Goal: Complete application form: Complete application form

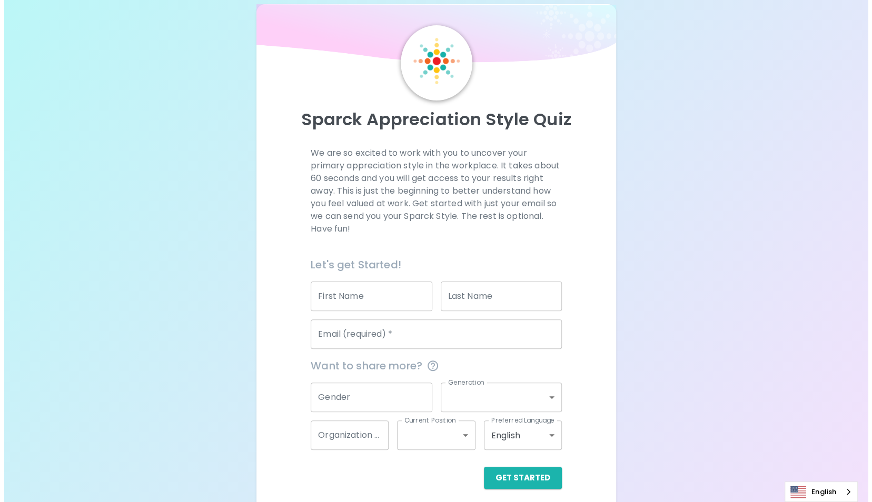
scroll to position [24, 0]
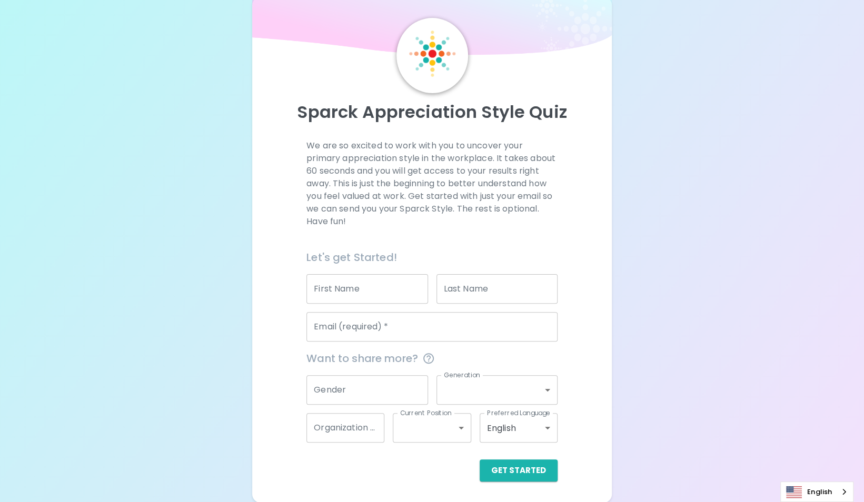
click at [393, 331] on input "Email (required)   *" at bounding box center [432, 326] width 251 height 29
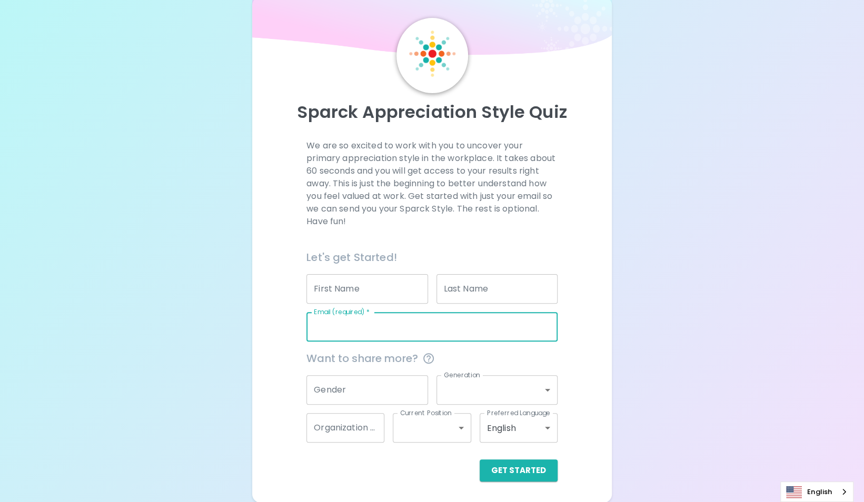
type input "[EMAIL_ADDRESS][DOMAIN_NAME]"
type input "[PERSON_NAME]"
type input "Partner-Led"
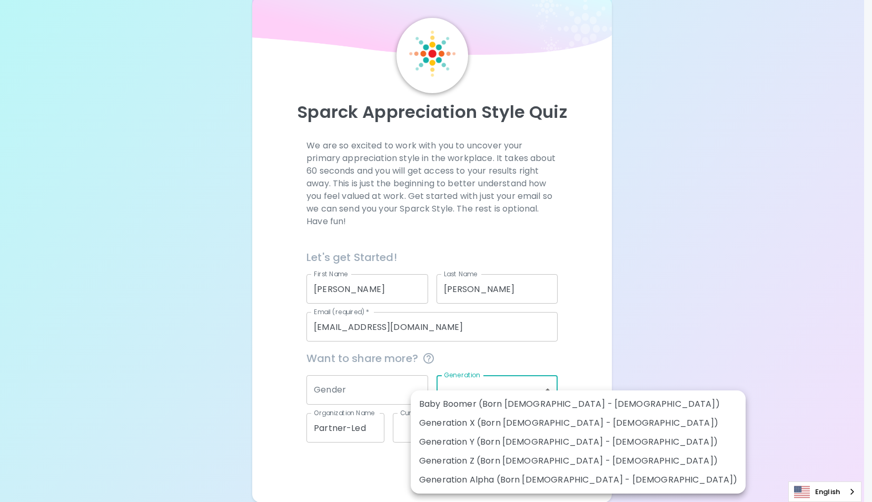
click at [475, 391] on body "Sparck Appreciation Style Quiz We are so excited to work with you to uncover yo…" at bounding box center [436, 239] width 872 height 527
click at [465, 441] on li "Generation Y (Born [DEMOGRAPHIC_DATA] - [DEMOGRAPHIC_DATA])" at bounding box center [578, 442] width 335 height 19
type input "generation_y"
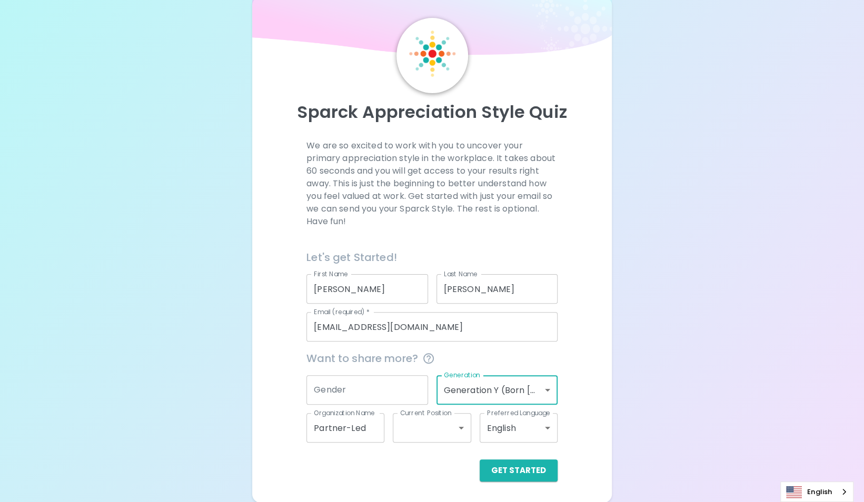
click at [465, 429] on body "Sparck Appreciation Style Quiz We are so excited to work with you to uncover yo…" at bounding box center [432, 239] width 864 height 527
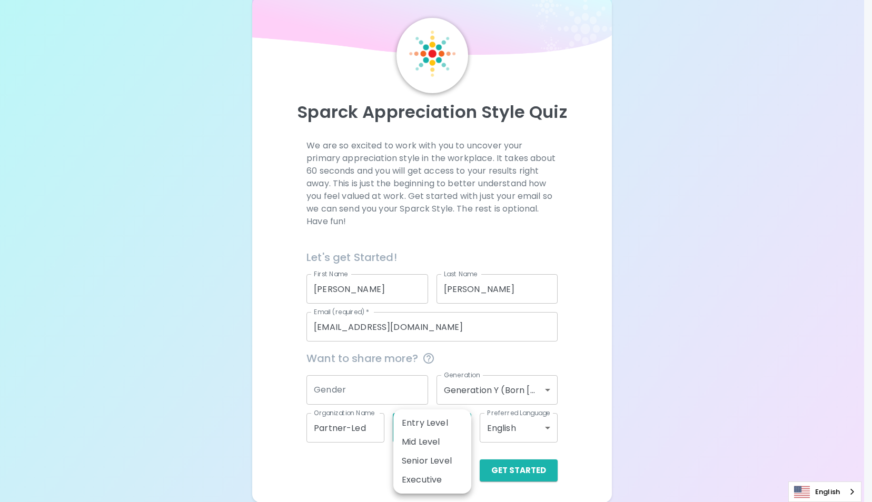
click at [456, 444] on li "Mid Level" at bounding box center [432, 442] width 78 height 19
type input "mid_level"
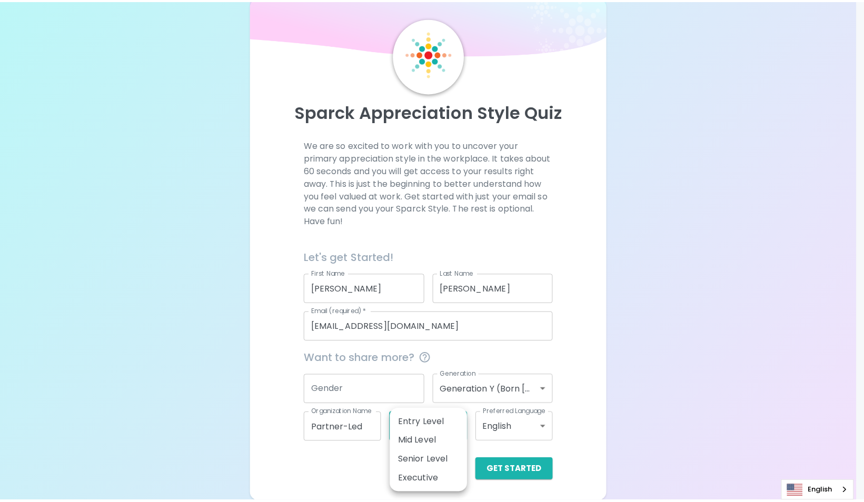
scroll to position [12, 0]
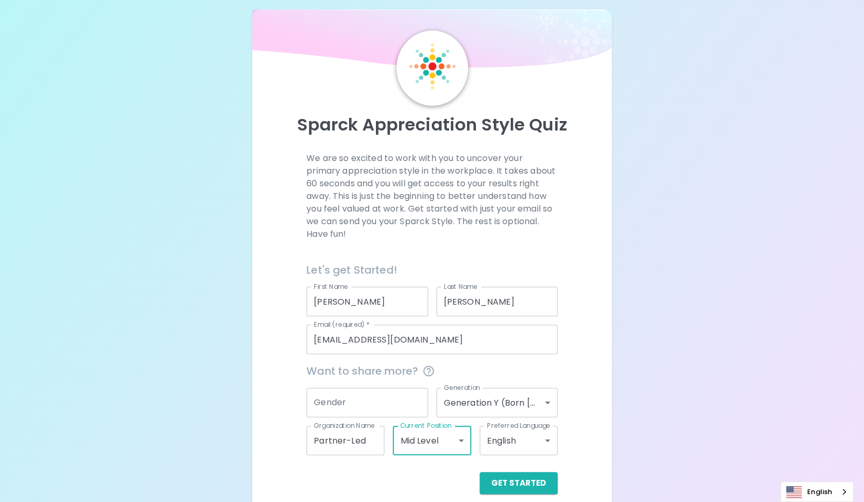
click at [402, 407] on input "Gender" at bounding box center [367, 402] width 121 height 29
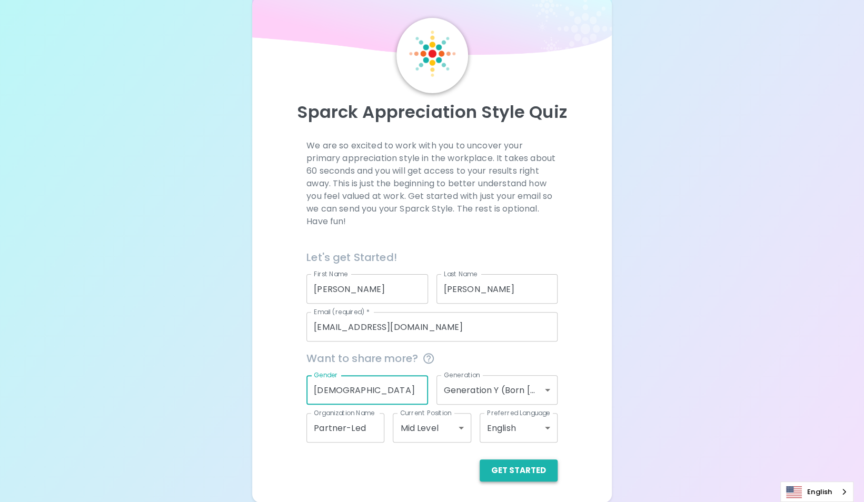
type input "[DEMOGRAPHIC_DATA]"
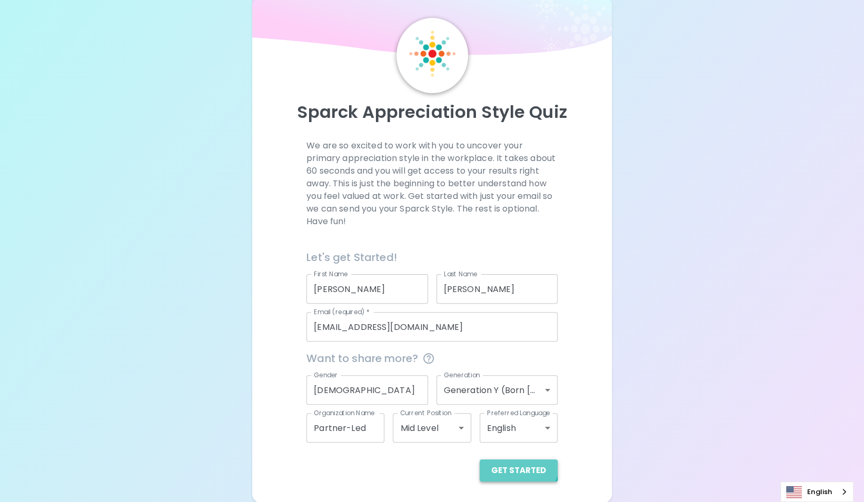
click at [519, 463] on button "Get Started" at bounding box center [519, 471] width 78 height 22
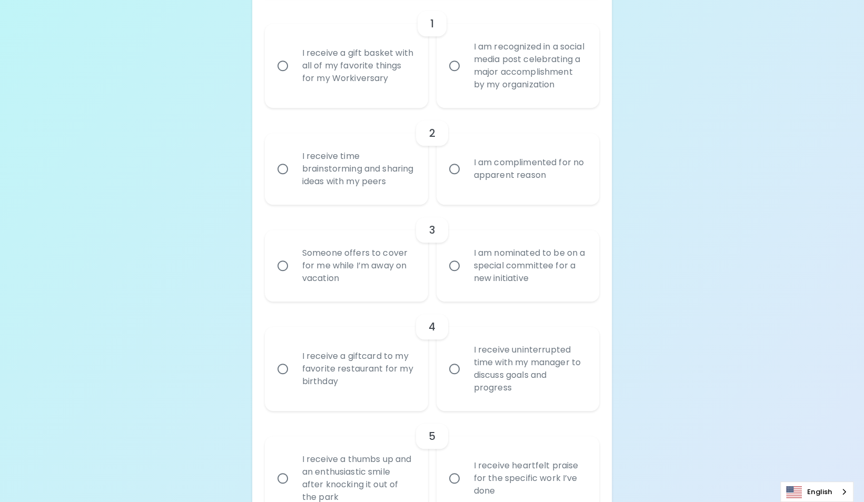
scroll to position [77, 0]
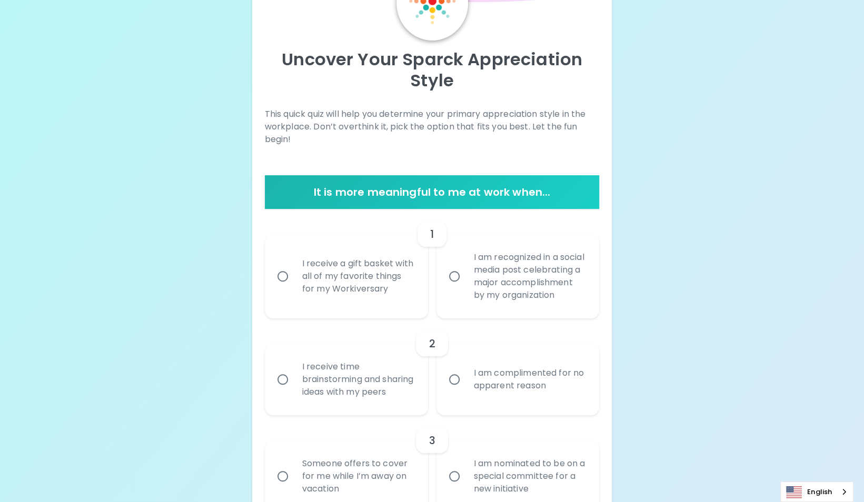
click at [452, 391] on input "I am complimented for no apparent reason" at bounding box center [454, 380] width 22 height 22
radio input "true"
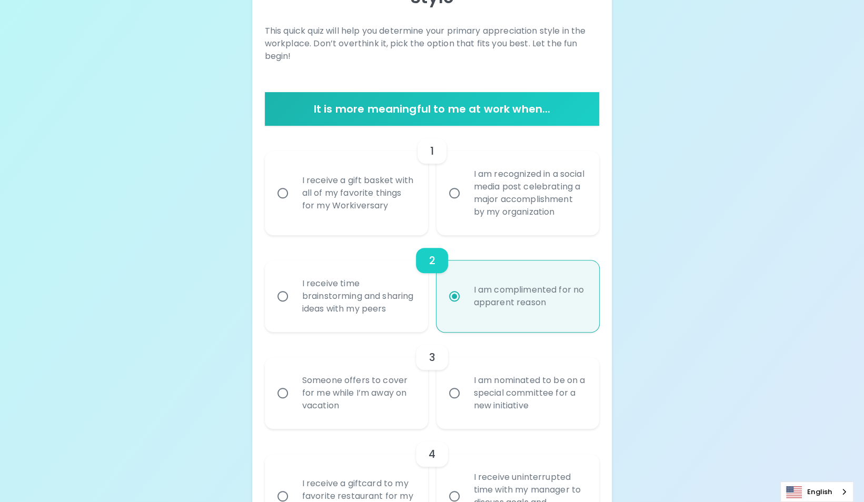
scroll to position [161, 0]
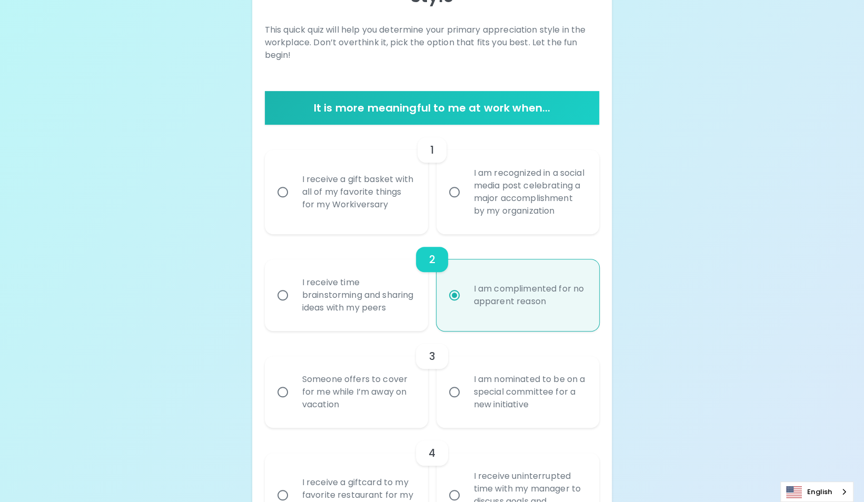
click at [284, 403] on input "Someone offers to cover for me while I’m away on vacation" at bounding box center [283, 392] width 22 height 22
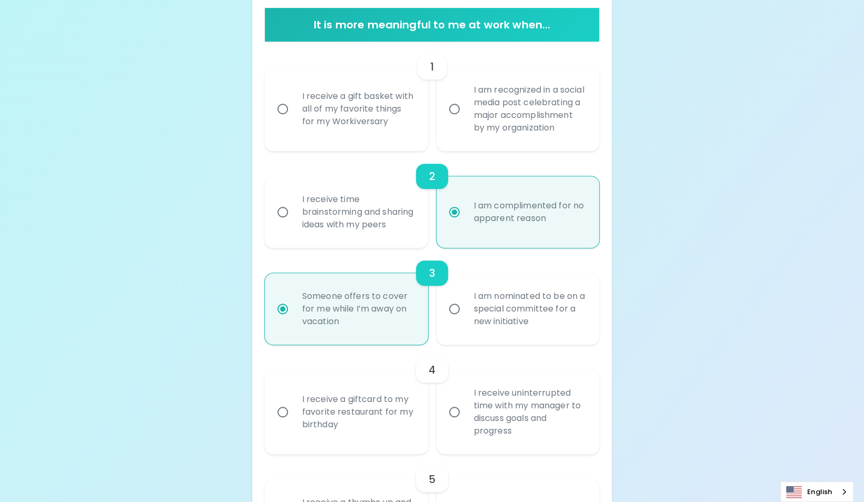
scroll to position [245, 0]
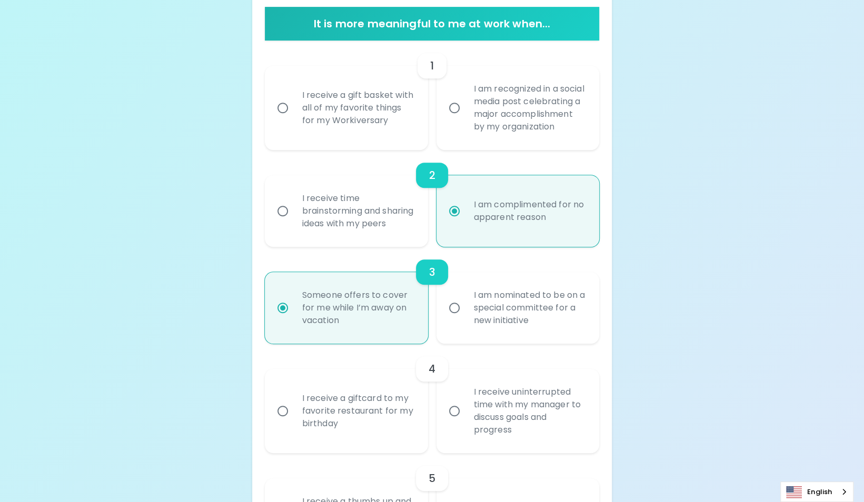
radio input "false"
click at [282, 222] on input "I receive time brainstorming and sharing ideas with my peers" at bounding box center [283, 211] width 22 height 22
radio input "false"
radio input "true"
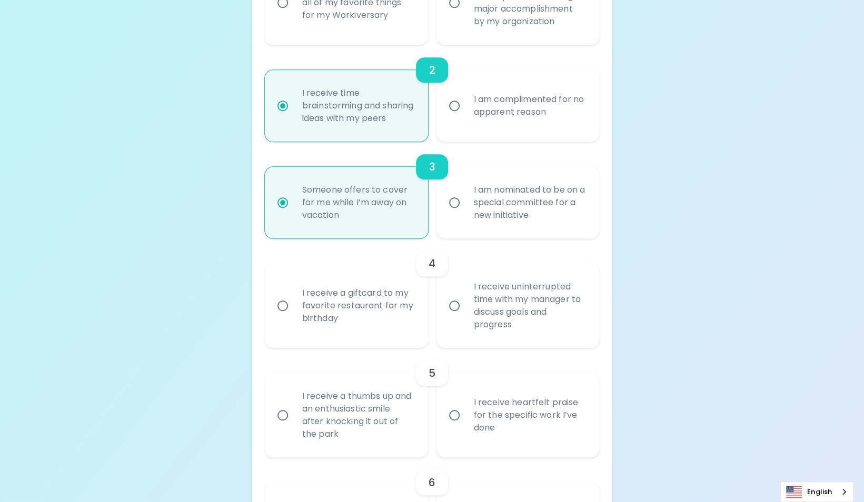
scroll to position [509, 0]
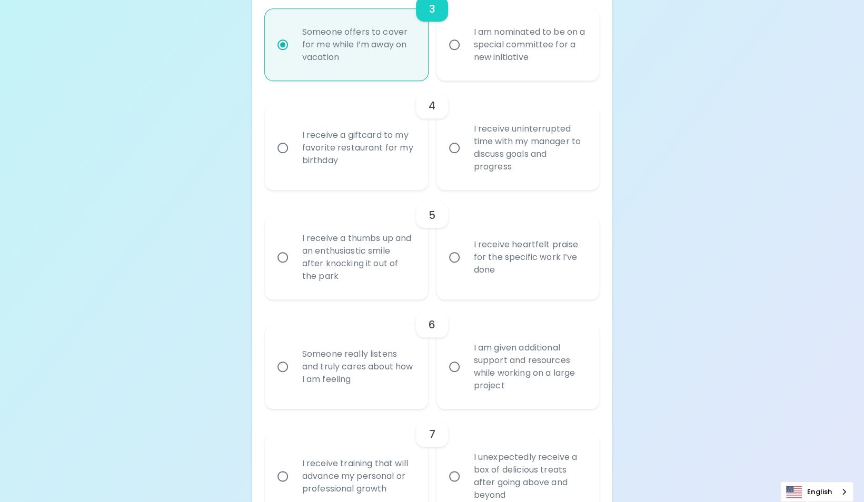
radio input "true"
click at [284, 378] on input "Someone really listens and truly cares about how I am feeling" at bounding box center [283, 367] width 22 height 22
radio input "true"
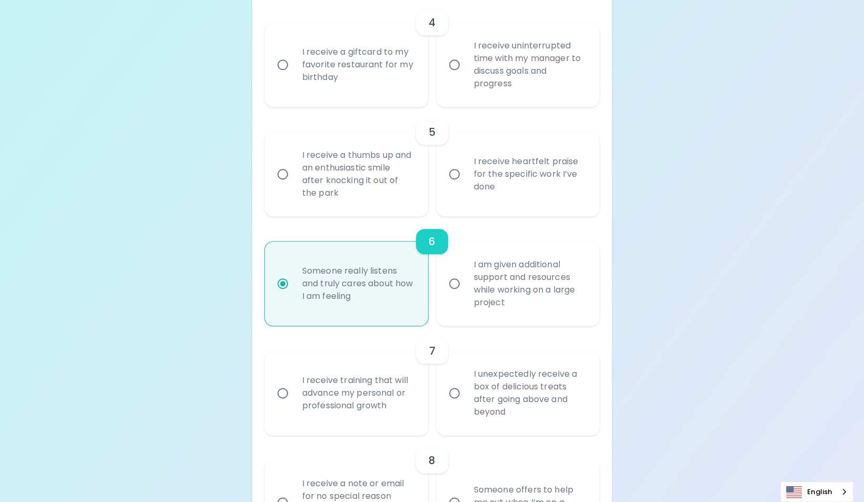
scroll to position [593, 0]
radio input "true"
click at [459, 294] on input "I am given additional support and resources while working on a large project" at bounding box center [454, 283] width 22 height 22
radio input "false"
radio input "true"
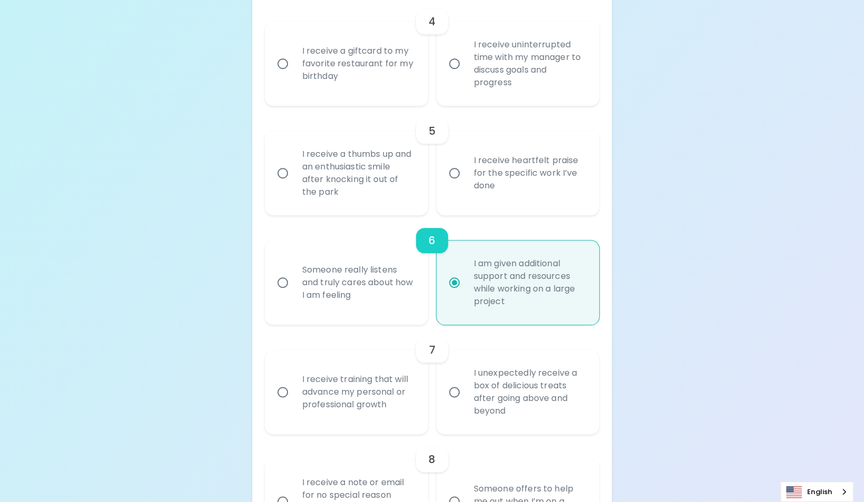
radio input "true"
click at [284, 403] on input "I receive training that will advance my personal or professional growth" at bounding box center [283, 392] width 22 height 22
radio input "false"
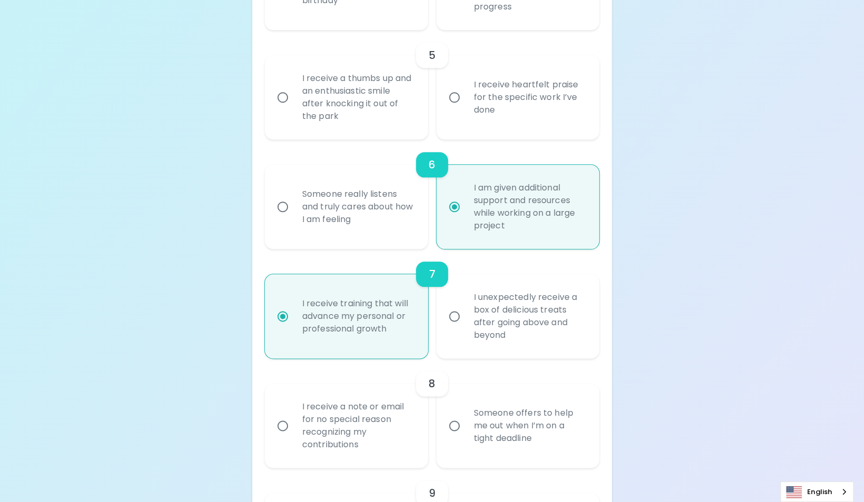
scroll to position [677, 0]
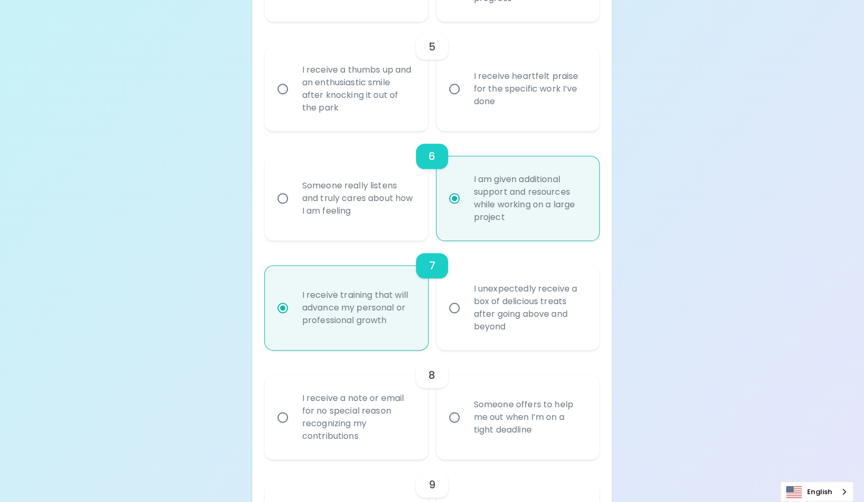
radio input "true"
click at [454, 429] on input "Someone offers to help me out when I’m on a tight deadline" at bounding box center [454, 418] width 22 height 22
radio input "false"
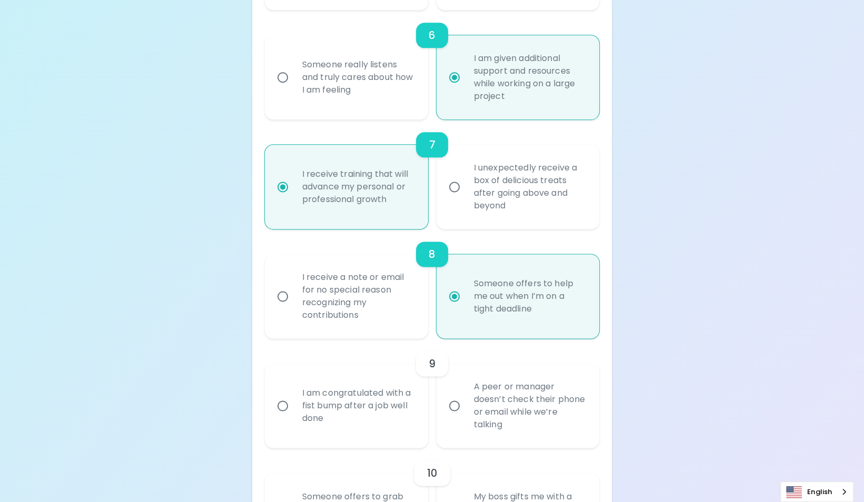
scroll to position [814, 0]
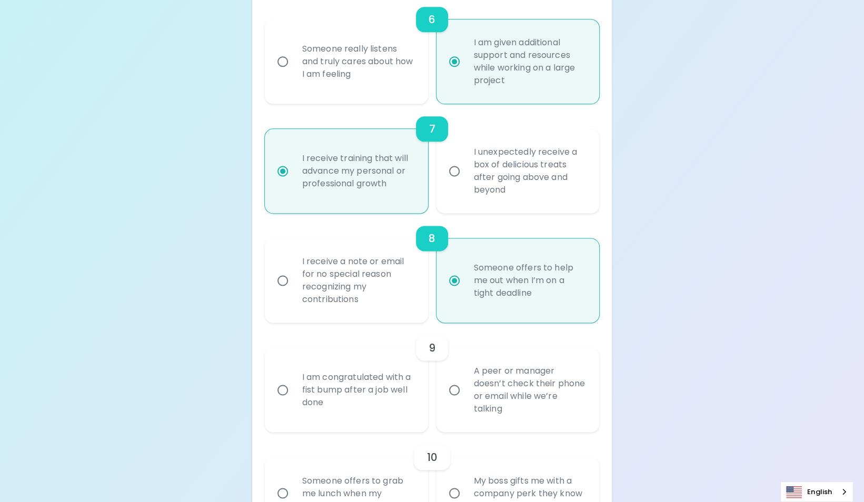
radio input "true"
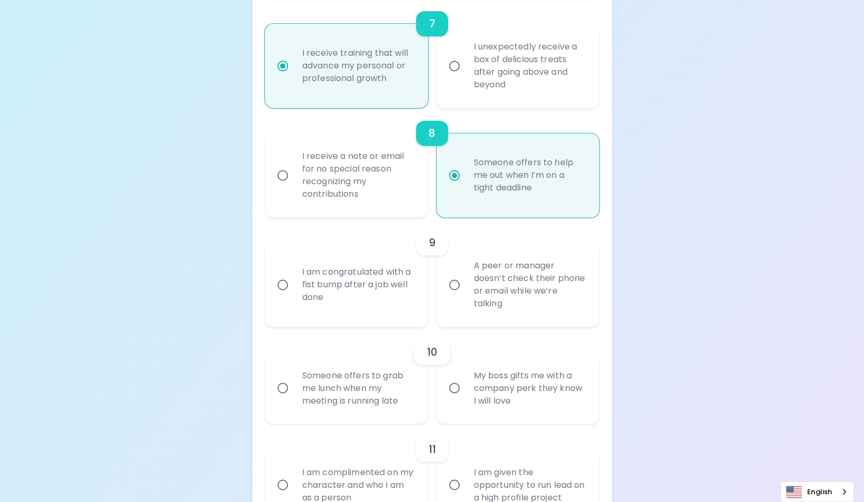
scroll to position [1130, 0]
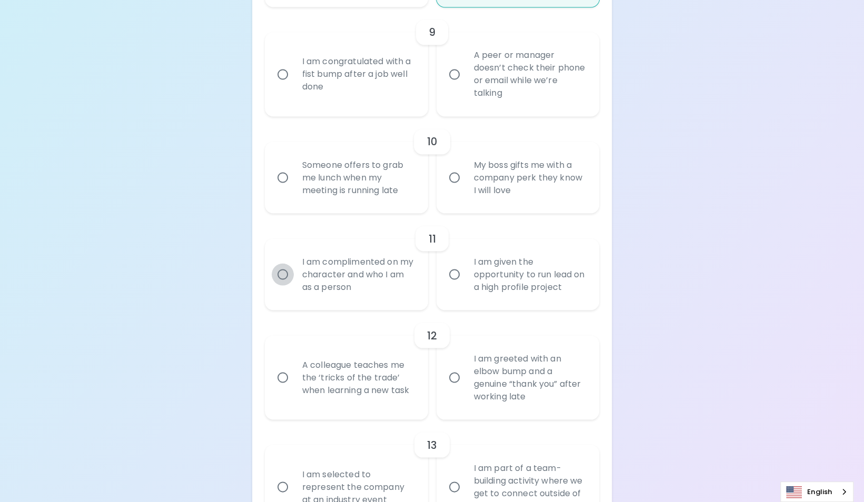
click at [284, 285] on input "I am complimented on my character and who I am as a person" at bounding box center [283, 274] width 22 height 22
radio input "false"
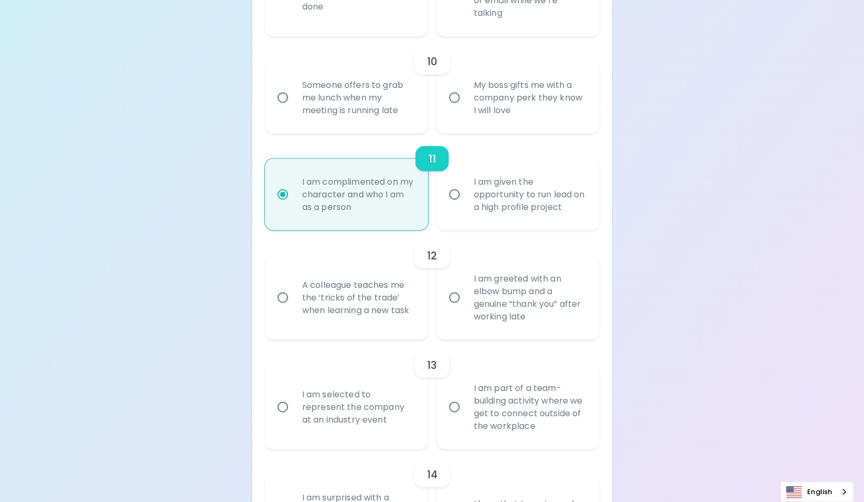
scroll to position [1215, 0]
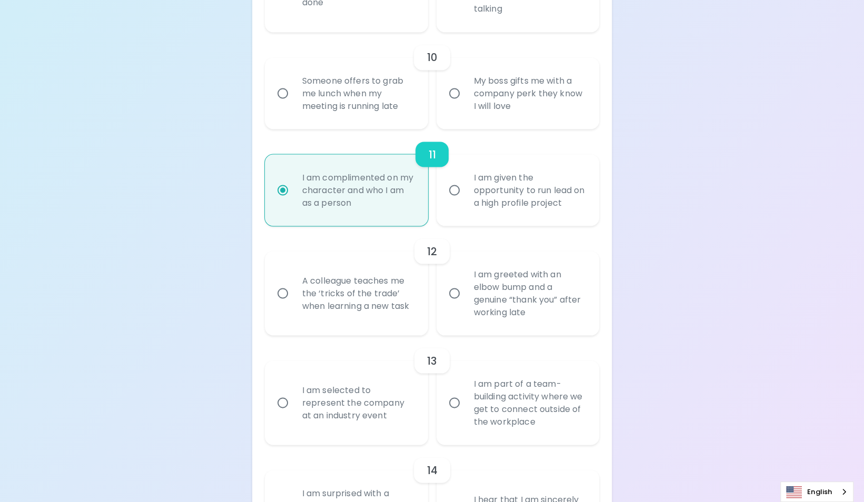
radio input "true"
click at [463, 414] on input "I am part of a team-building activity where we get to connect outside of the wo…" at bounding box center [454, 403] width 22 height 22
radio input "false"
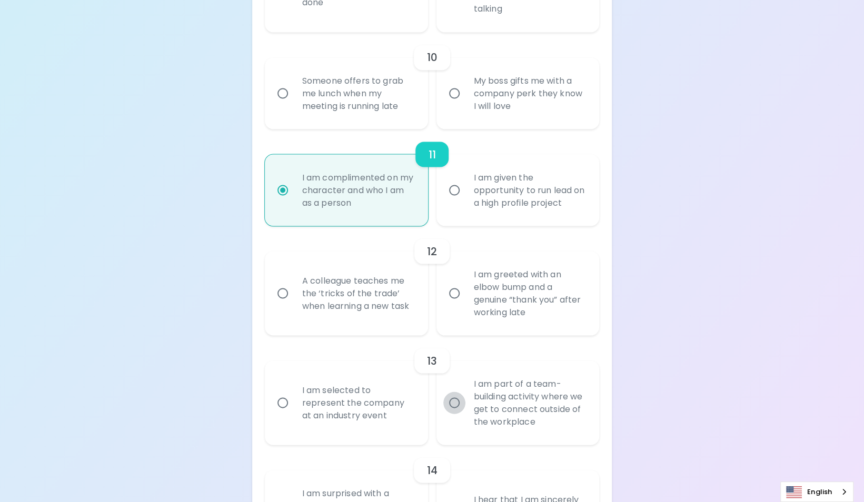
radio input "false"
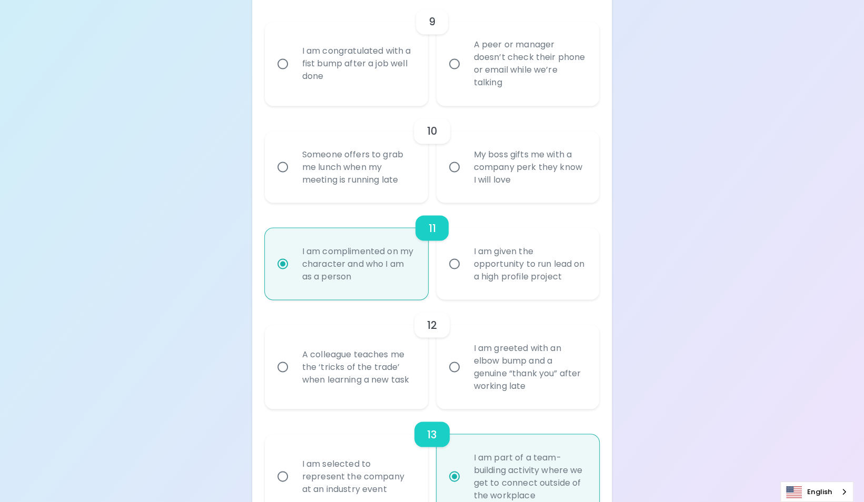
scroll to position [983, 0]
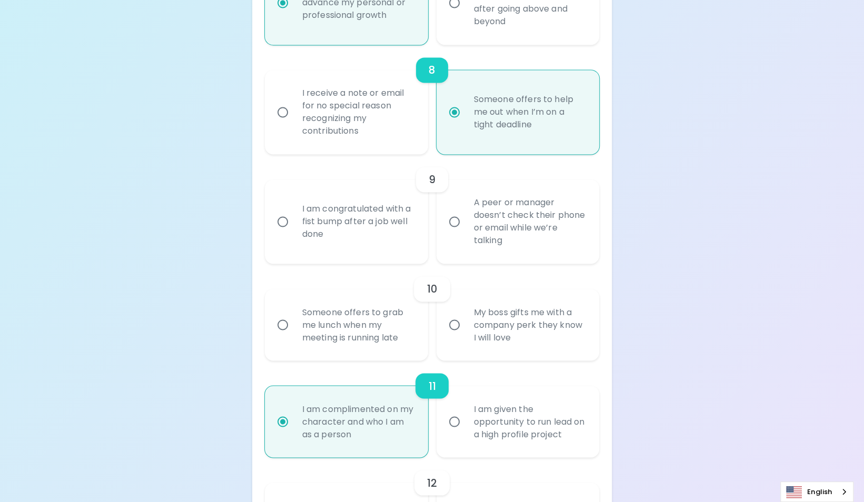
radio input "true"
radio input "false"
click at [273, 123] on input "I receive a note or email for no special reason recognizing my contributions" at bounding box center [283, 112] width 22 height 22
radio input "false"
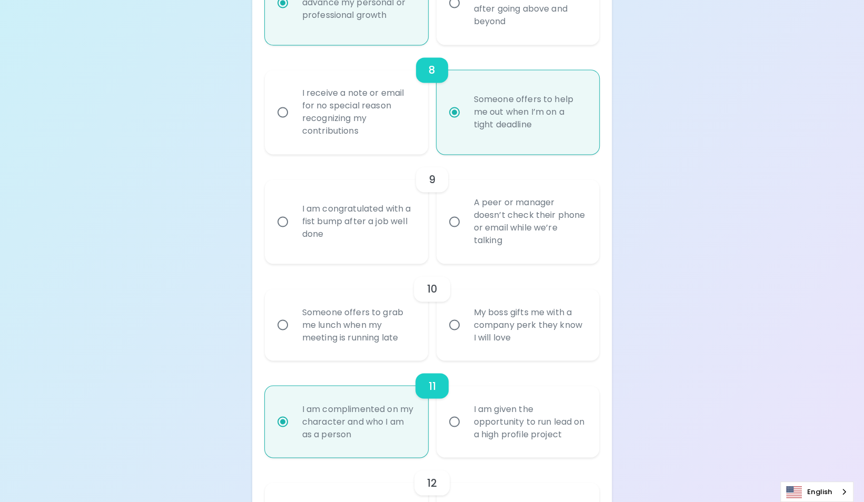
radio input "false"
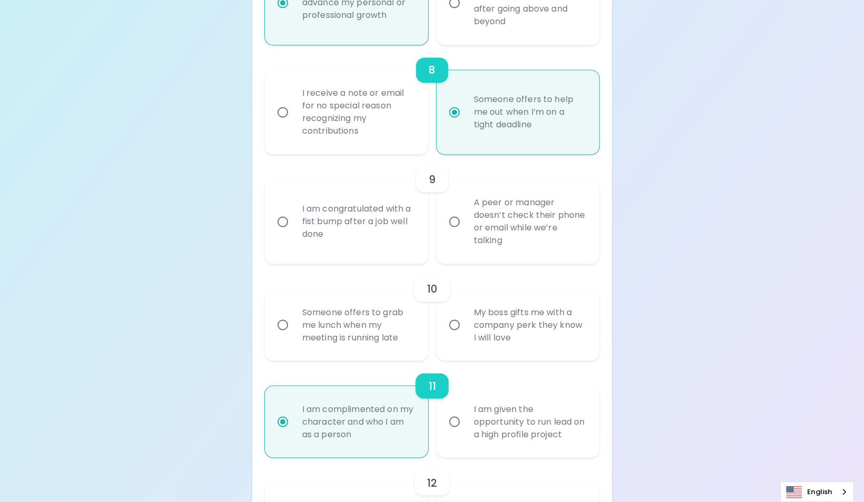
radio input "true"
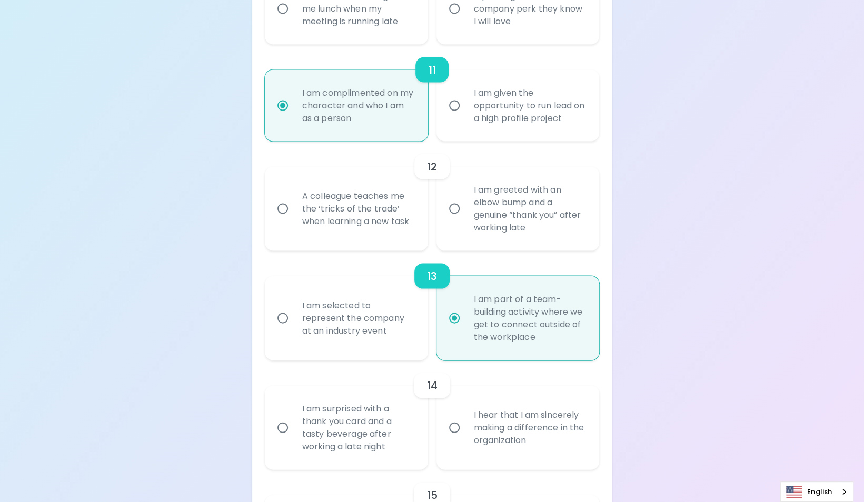
scroll to position [1453, 0]
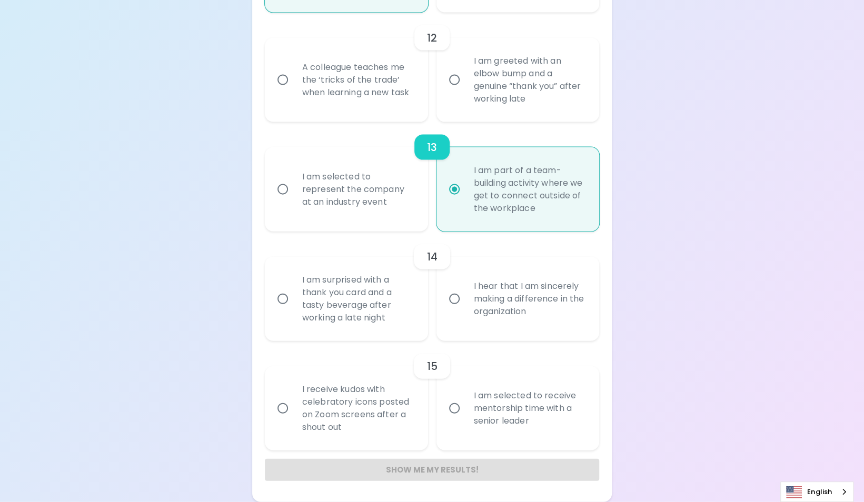
radio input "true"
click at [455, 297] on input "I hear that I am sincerely making a difference in the organization" at bounding box center [454, 299] width 22 height 22
radio input "false"
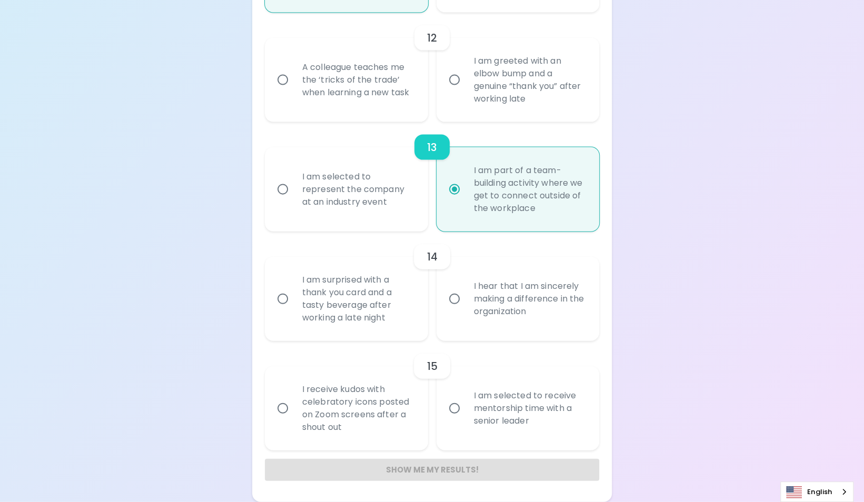
radio input "false"
radio input "true"
radio input "false"
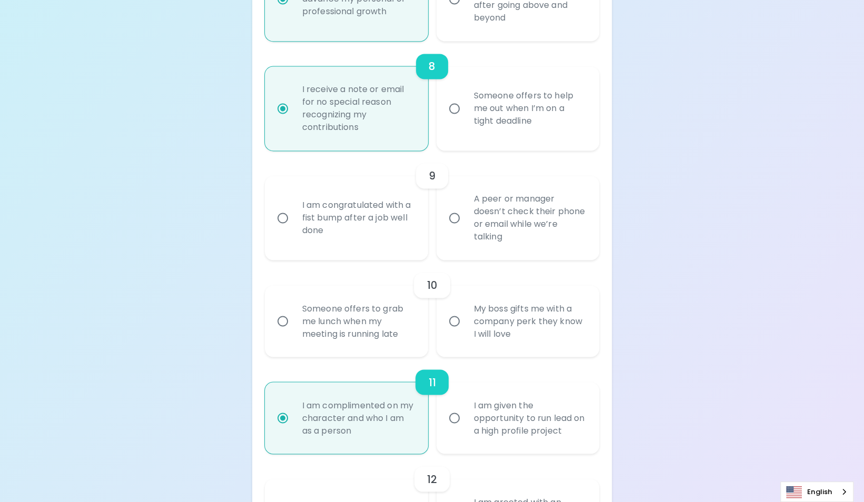
scroll to position [979, 0]
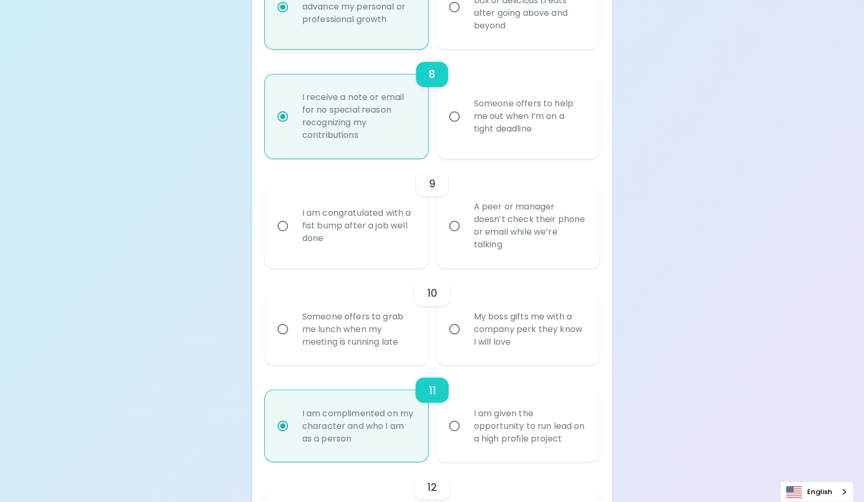
radio input "true"
radio input "false"
click at [450, 127] on input "Someone offers to help me out when I’m on a tight deadline" at bounding box center [454, 116] width 22 height 22
radio input "false"
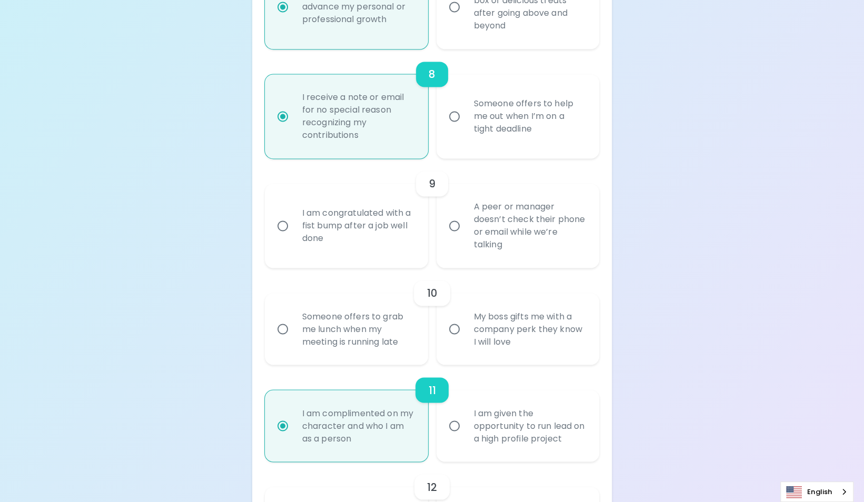
radio input "false"
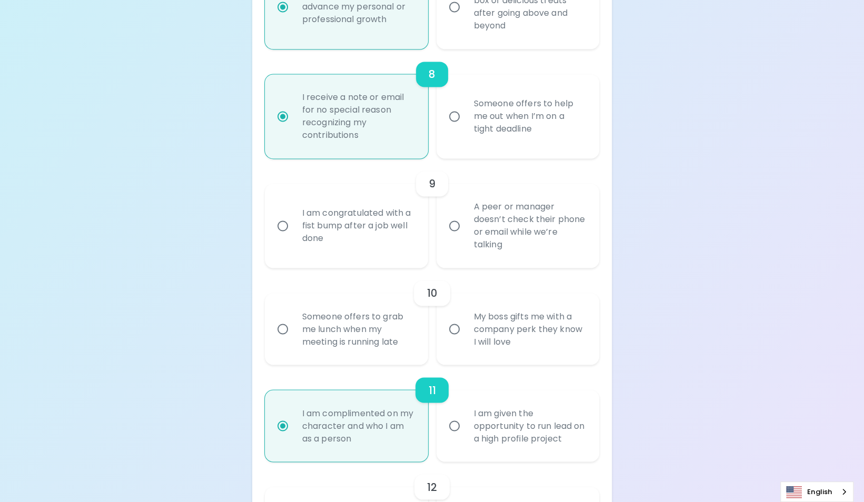
radio input "false"
radio input "true"
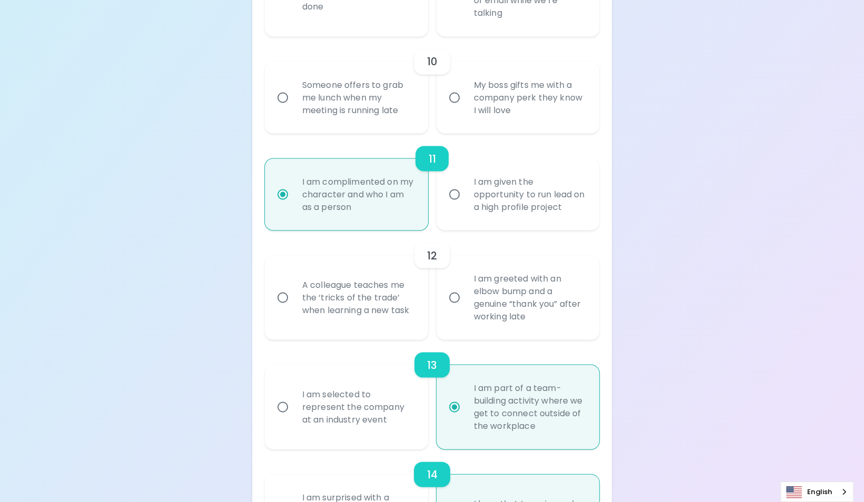
scroll to position [1453, 0]
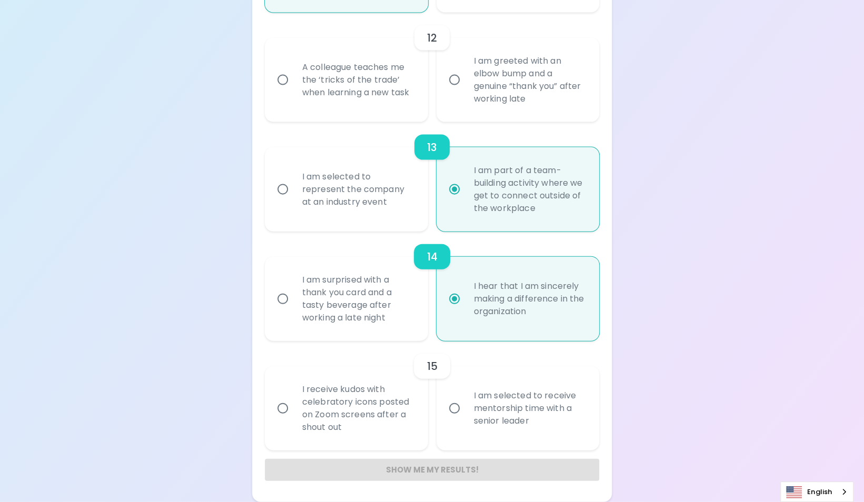
radio input "true"
click at [449, 411] on input "I am selected to receive mentorship time with a senior leader" at bounding box center [454, 409] width 22 height 22
radio input "false"
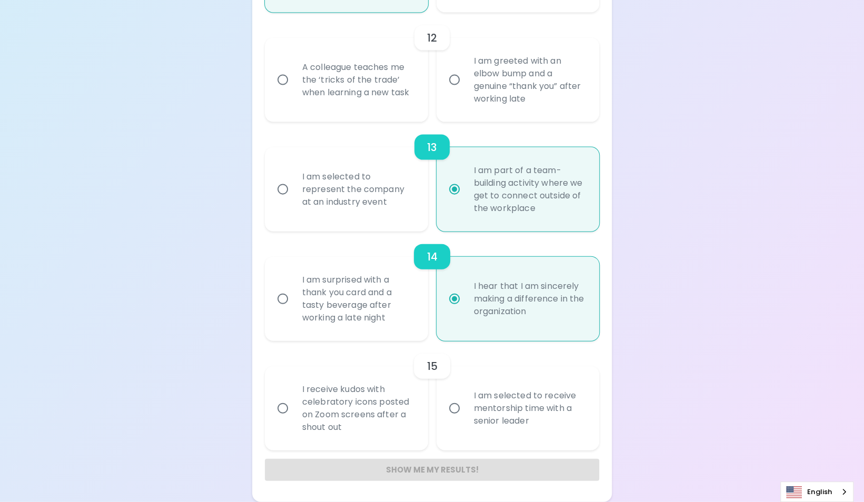
radio input "false"
radio input "true"
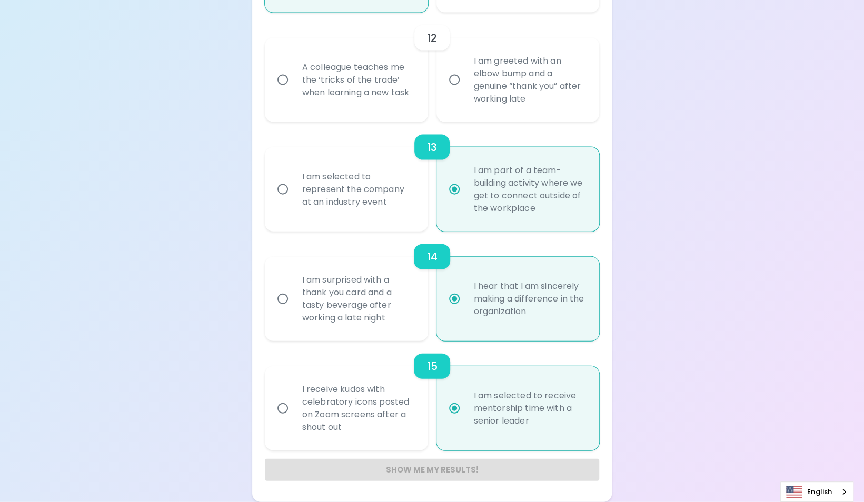
scroll to position [1295, 0]
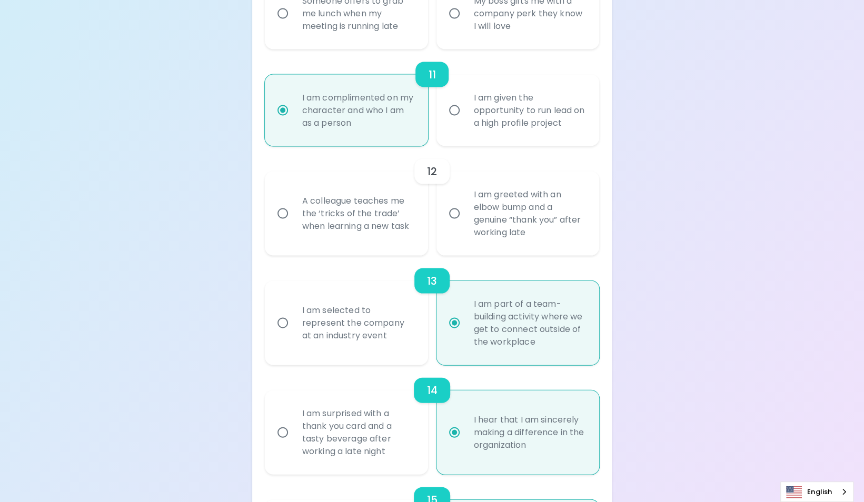
radio input "true"
click at [283, 224] on input "A colleague teaches me the ‘tricks of the trade’ when learning a new task" at bounding box center [283, 213] width 22 height 22
radio input "false"
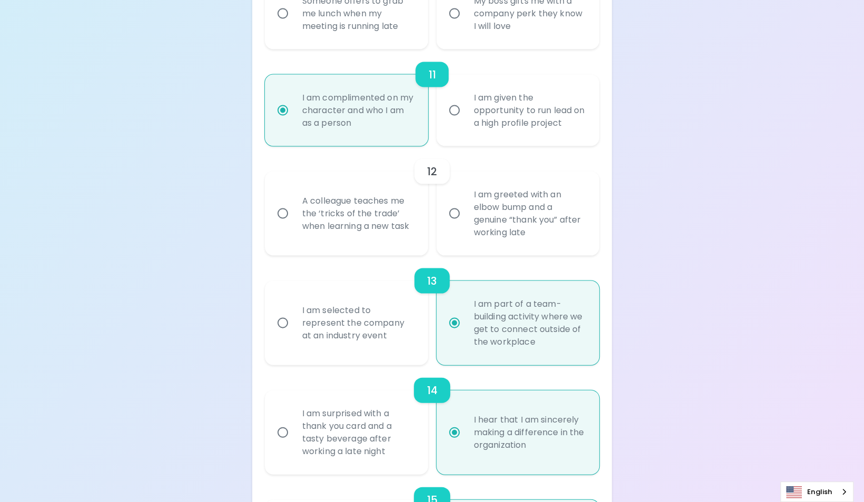
radio input "false"
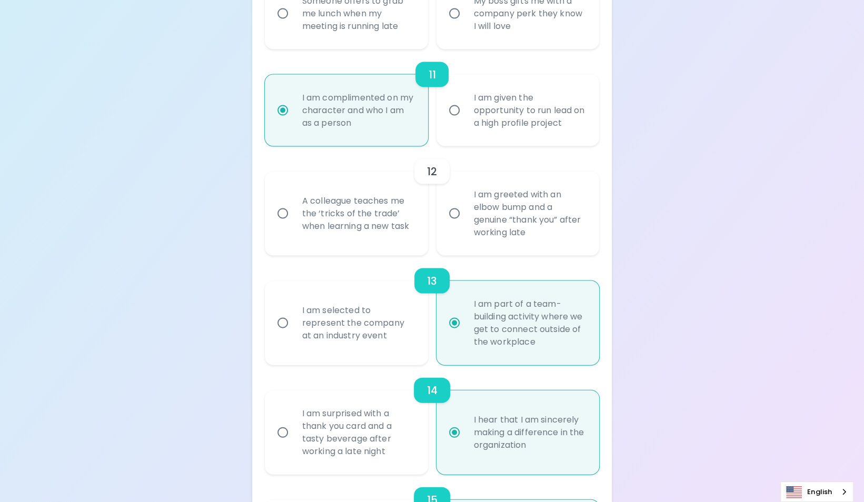
radio input "false"
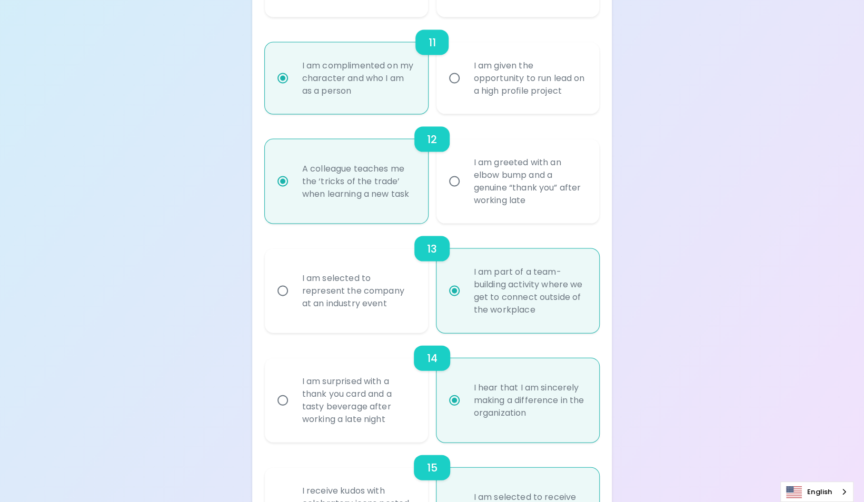
scroll to position [1063, 0]
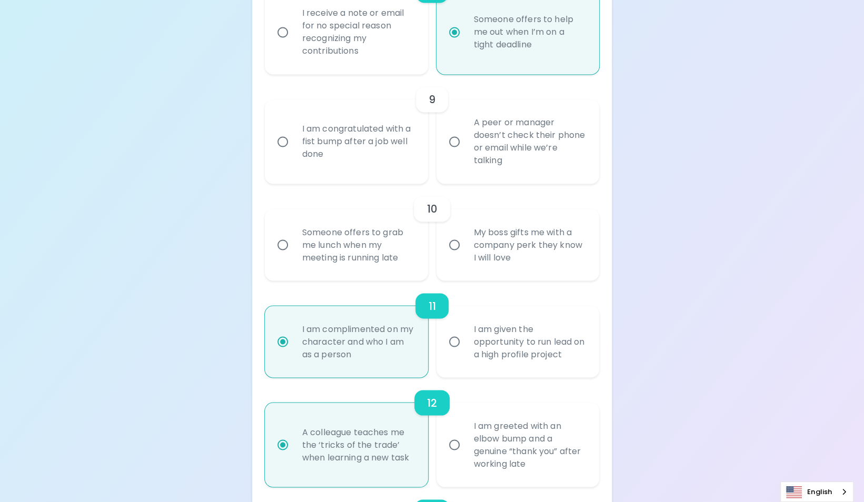
radio input "true"
click at [284, 256] on input "Someone offers to grab me lunch when my meeting is running late" at bounding box center [283, 245] width 22 height 22
radio input "false"
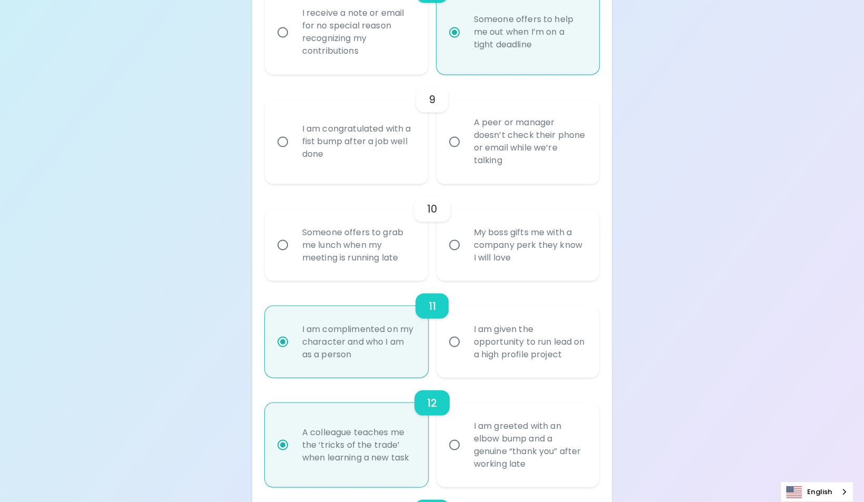
radio input "false"
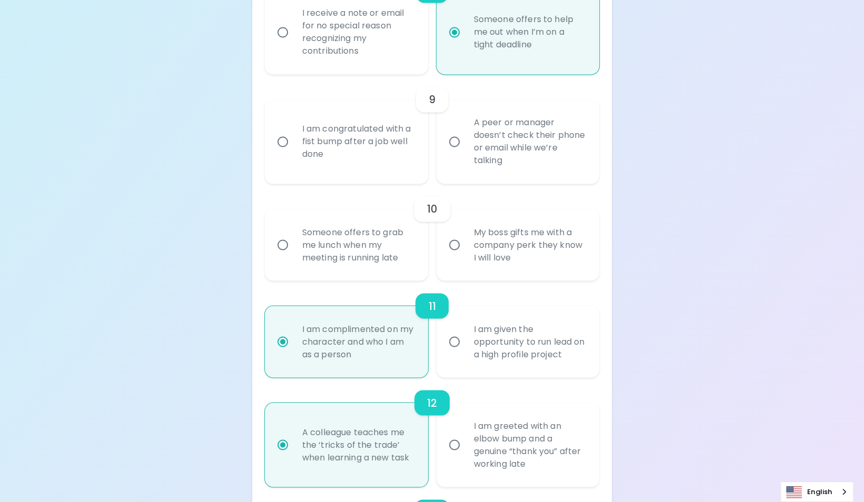
radio input "false"
radio input "true"
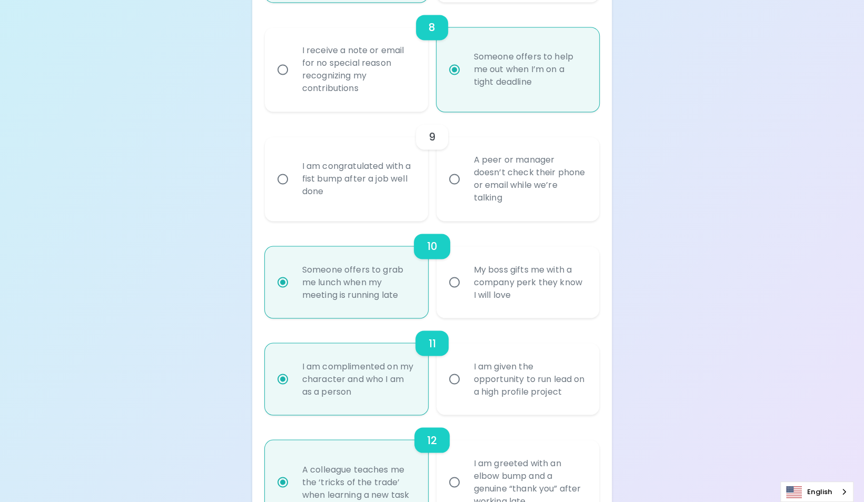
scroll to position [936, 0]
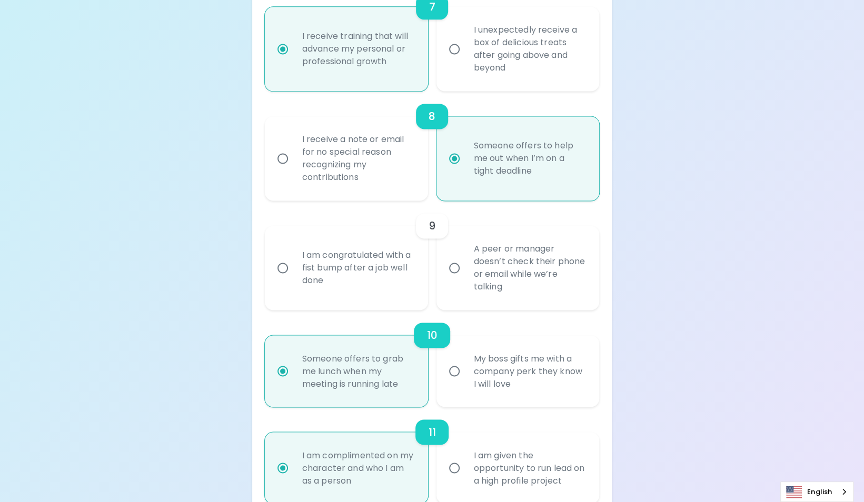
radio input "true"
click at [287, 279] on input "I am congratulated with a fist bump after a job well done" at bounding box center [283, 268] width 22 height 22
radio input "false"
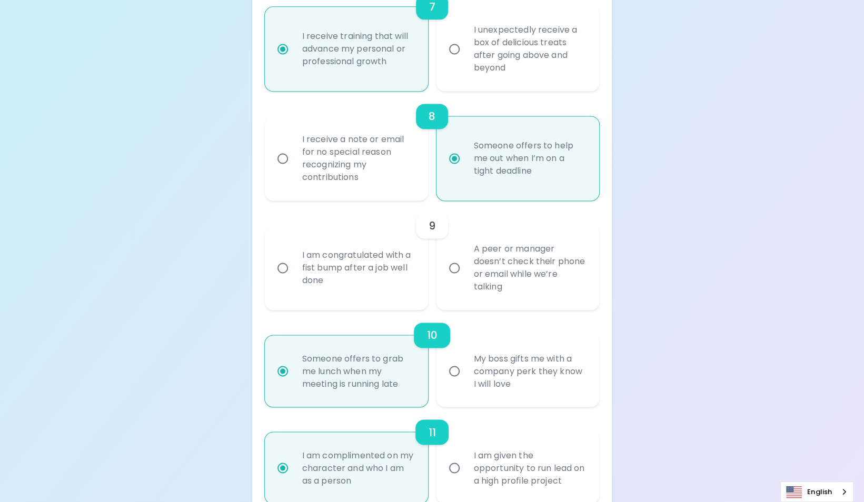
radio input "false"
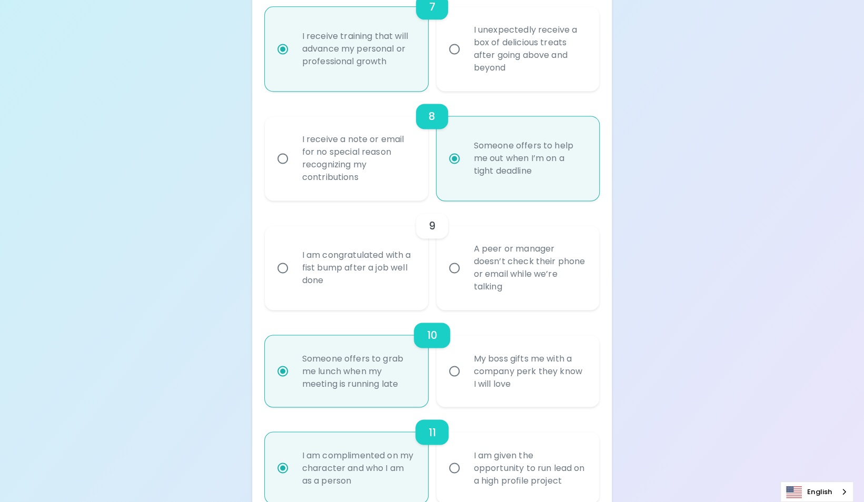
radio input "false"
radio input "true"
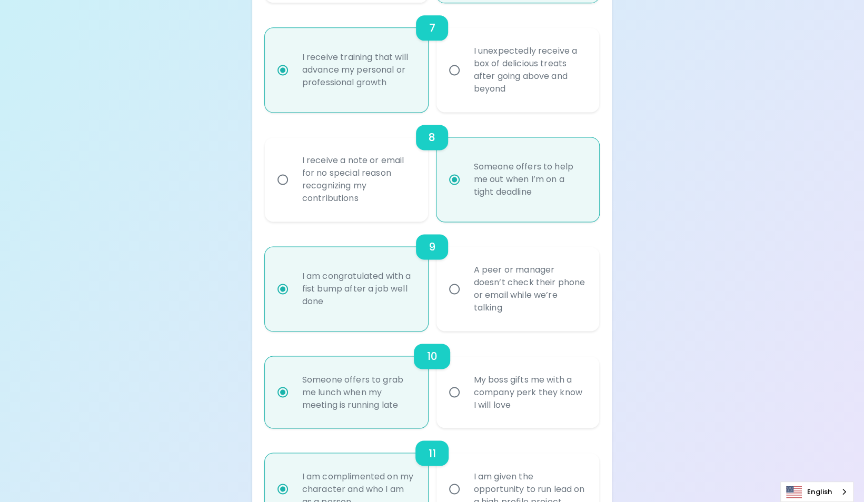
scroll to position [599, 0]
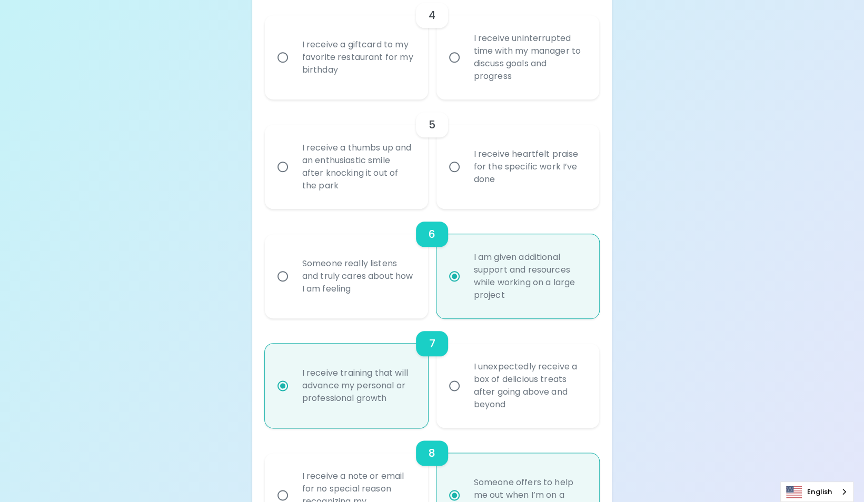
radio input "true"
click at [452, 68] on input "I receive uninterrupted time with my manager to discuss goals and progress" at bounding box center [454, 57] width 22 height 22
radio input "false"
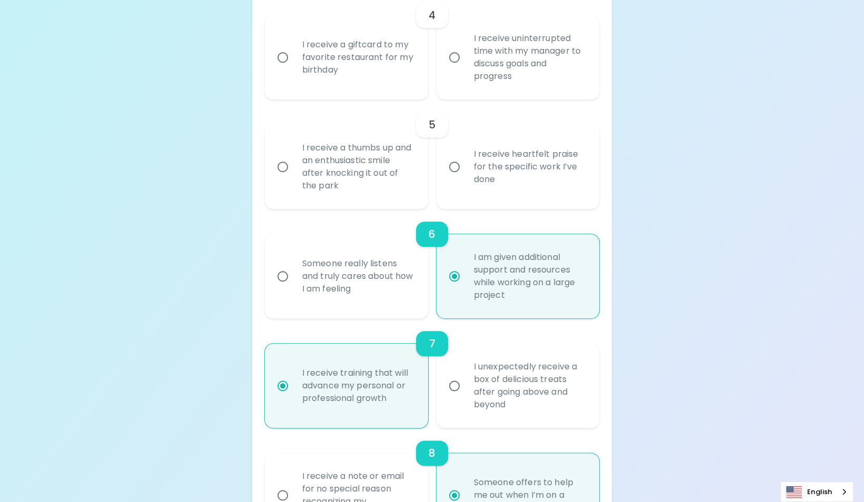
radio input "false"
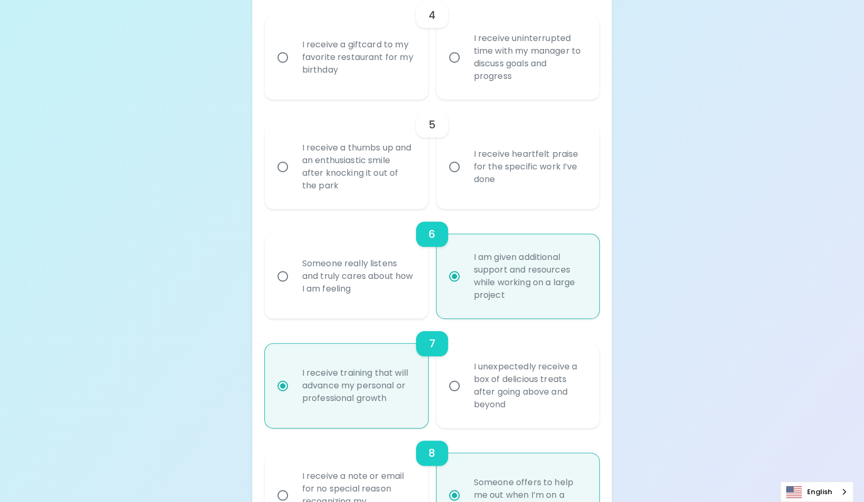
radio input "false"
radio input "true"
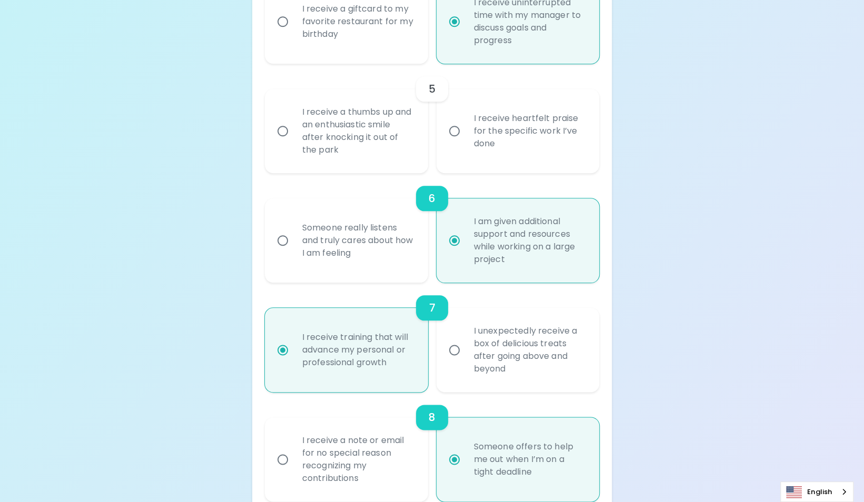
scroll to position [684, 0]
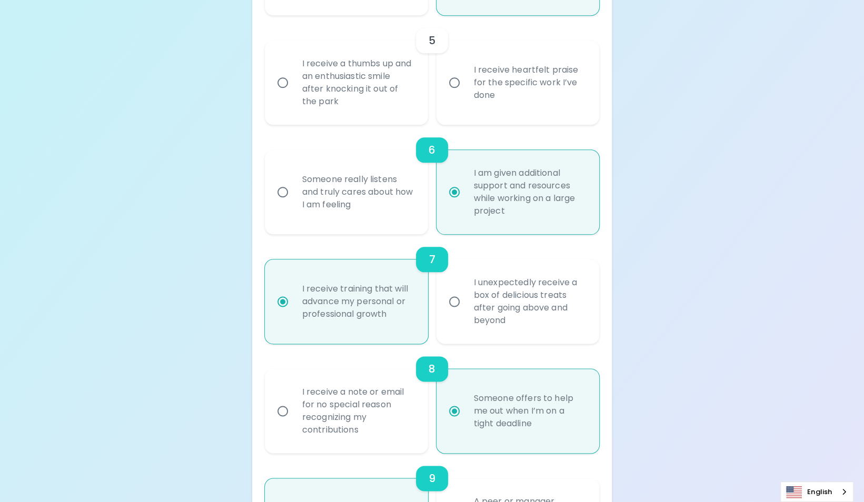
radio input "true"
drag, startPoint x: 350, startPoint y: 130, endPoint x: 302, endPoint y: 86, distance: 64.1
click at [302, 86] on div "I receive a thumbs up and an enthusiastic smile after knocking it out of the pa…" at bounding box center [358, 83] width 129 height 76
copy div "I receive a thumbs up and an enthusiastic smile after knocking it out of the pa…"
drag, startPoint x: 496, startPoint y: 121, endPoint x: 470, endPoint y: 95, distance: 36.1
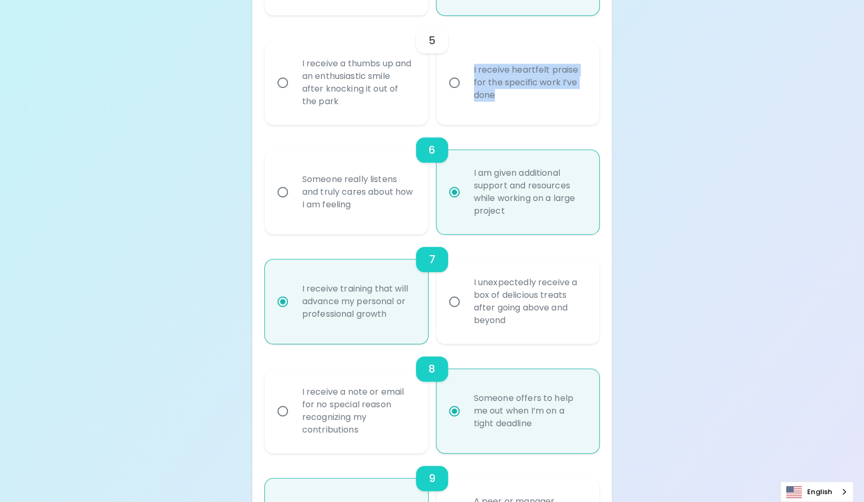
click at [470, 95] on div "I receive heartfelt praise for the specific work I’ve done" at bounding box center [530, 82] width 129 height 63
drag, startPoint x: 470, startPoint y: 95, endPoint x: 486, endPoint y: 98, distance: 15.7
copy div "I receive heartfelt praise for the specific work I’ve done"
click at [452, 94] on input "I receive heartfelt praise for the specific work I’ve done" at bounding box center [454, 83] width 22 height 22
radio input "false"
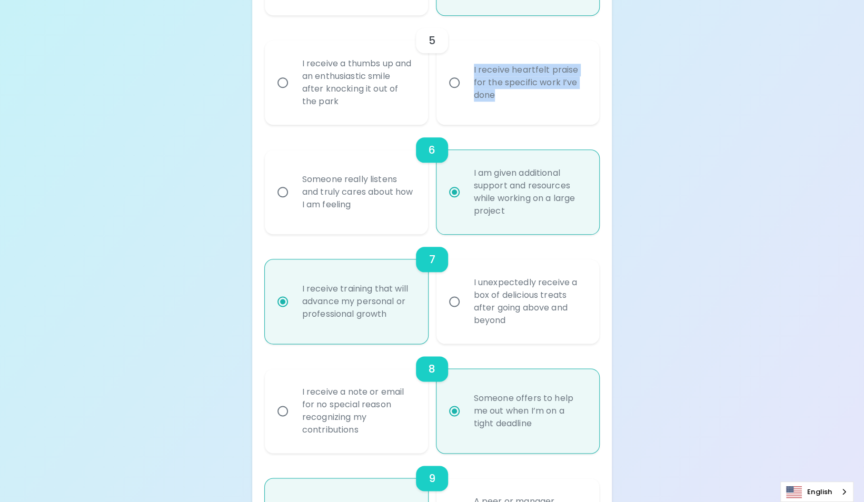
radio input "false"
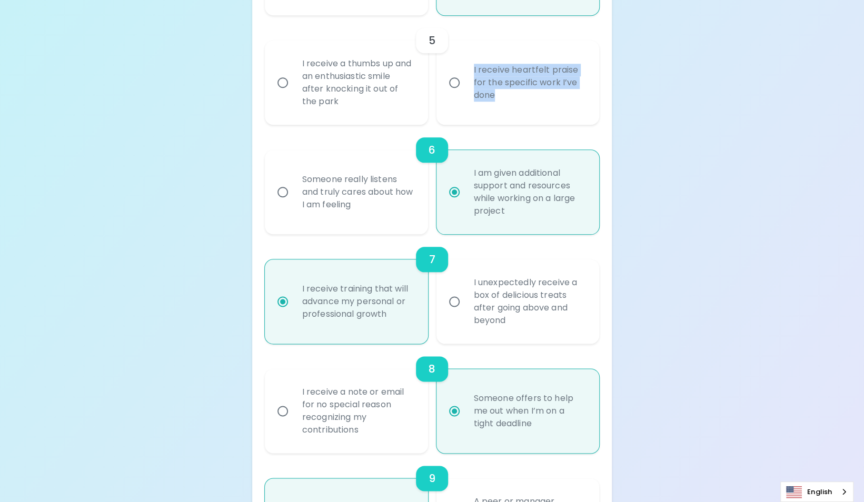
radio input "false"
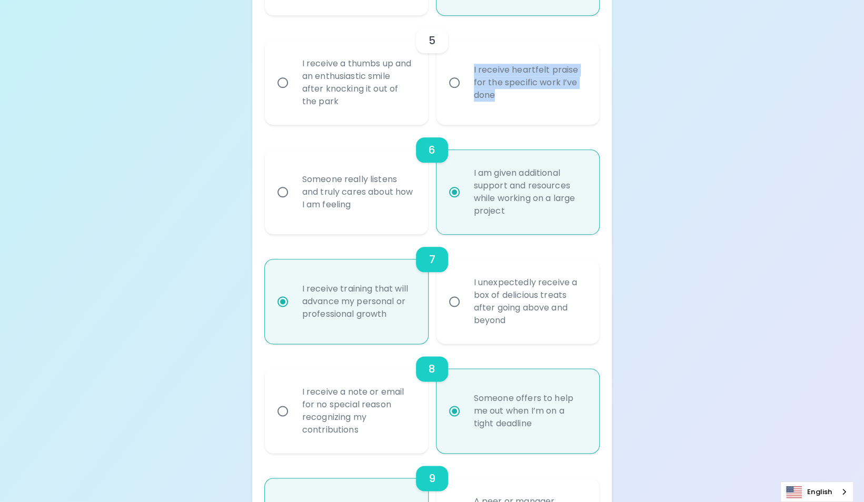
radio input "false"
radio input "true"
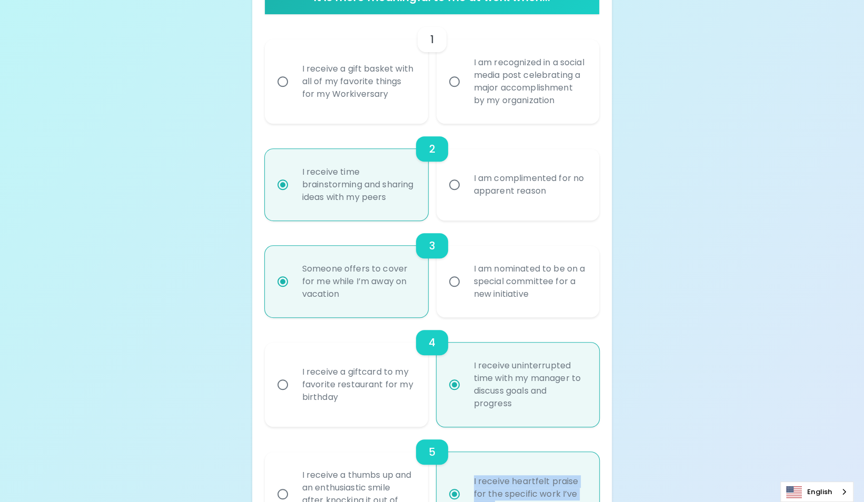
scroll to position [189, 0]
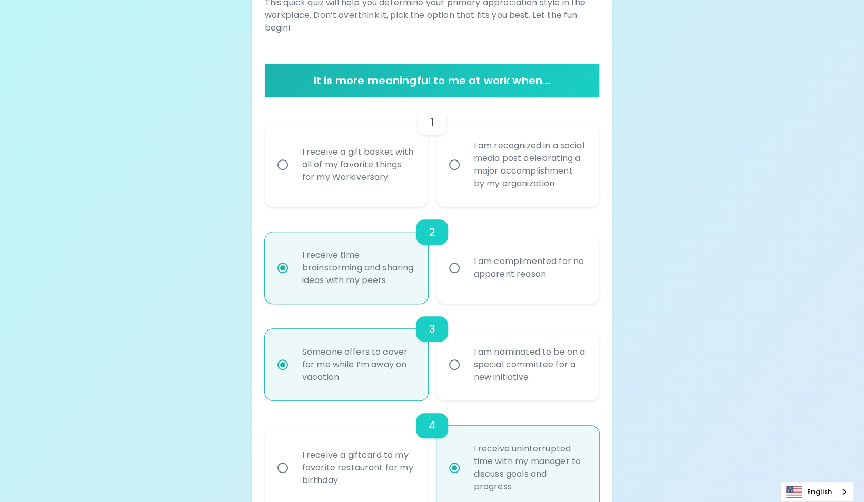
radio input "true"
click at [454, 164] on input "I am recognized in a social media post celebrating a major accomplishment by my…" at bounding box center [454, 165] width 22 height 22
radio input "false"
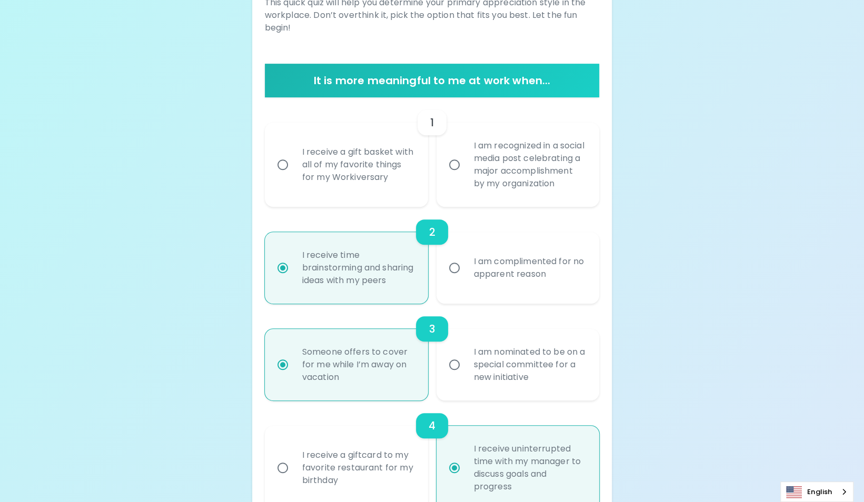
radio input "false"
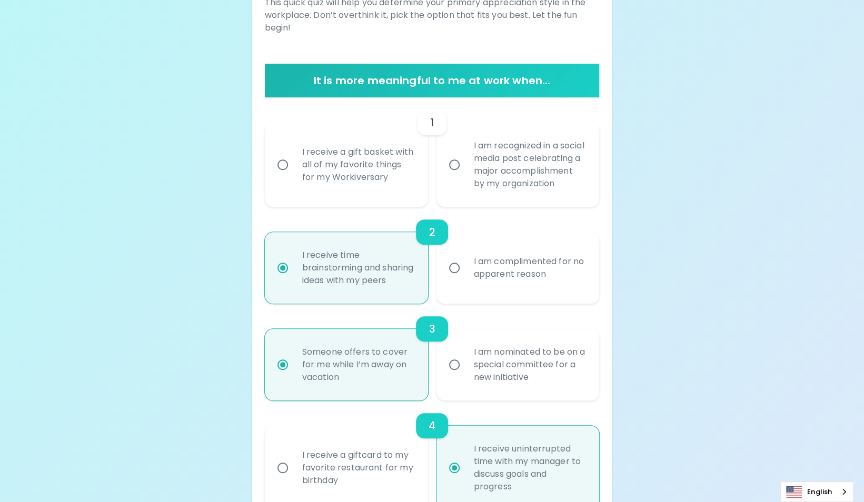
radio input "false"
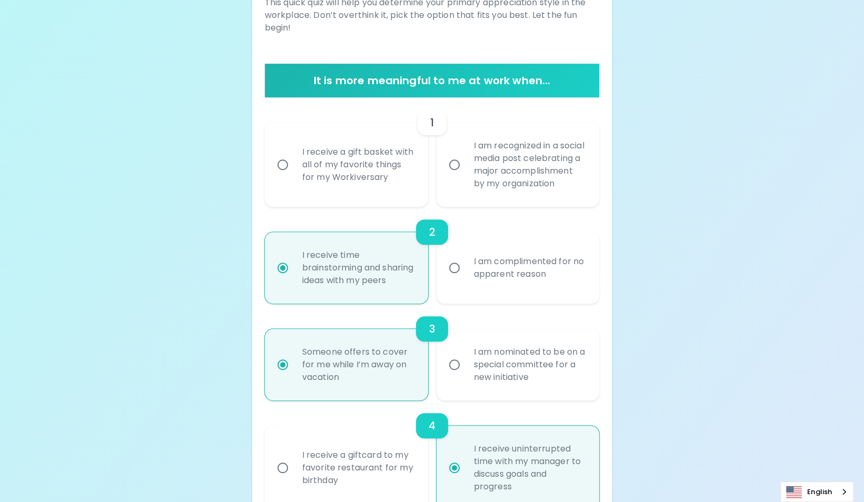
radio input "true"
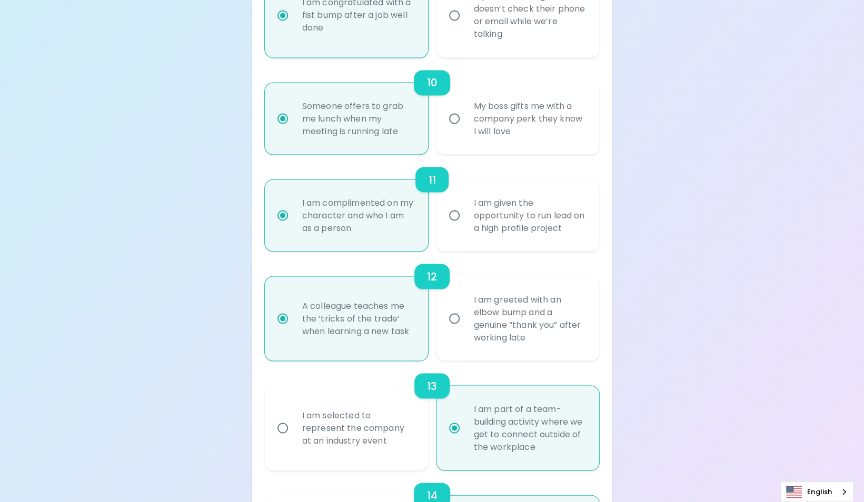
scroll to position [1453, 0]
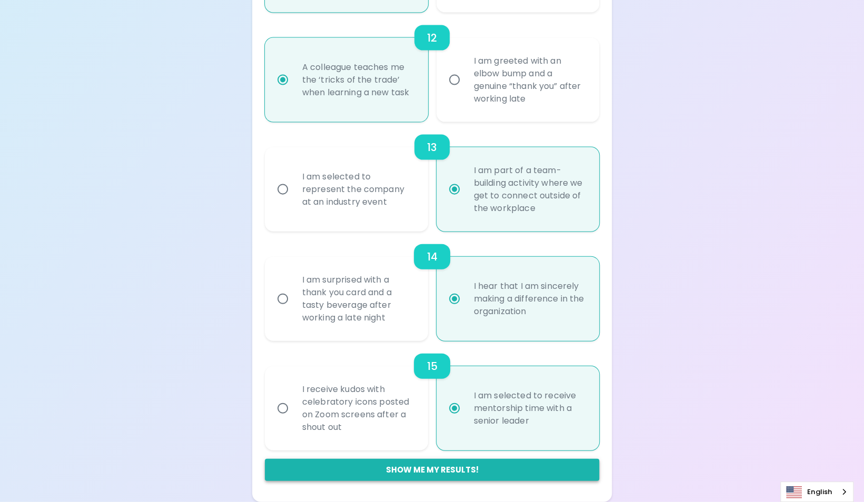
radio input "true"
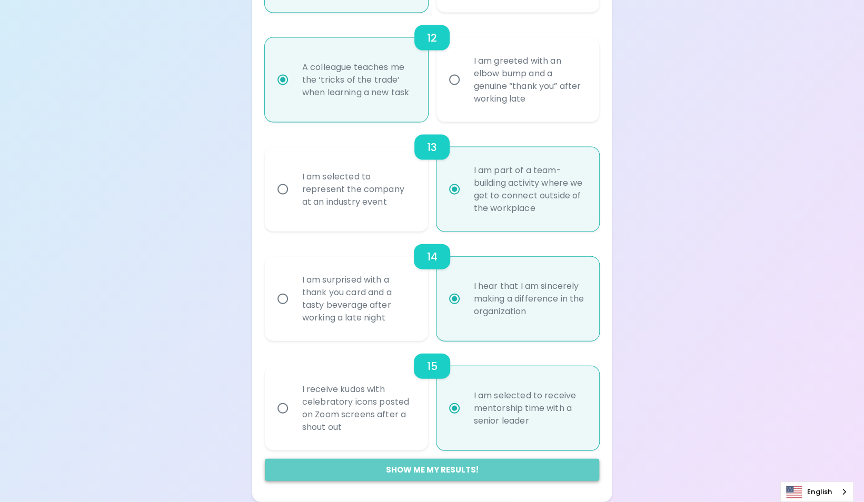
click at [404, 471] on button "Show me my results!" at bounding box center [432, 470] width 335 height 22
radio input "false"
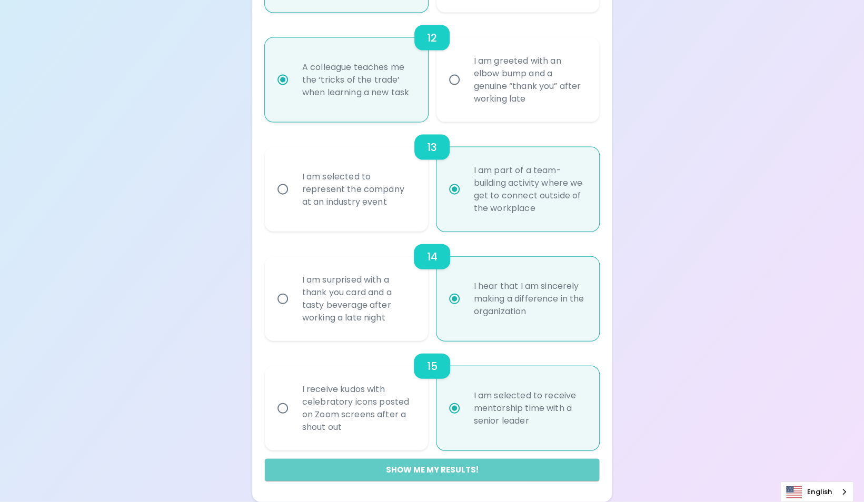
radio input "false"
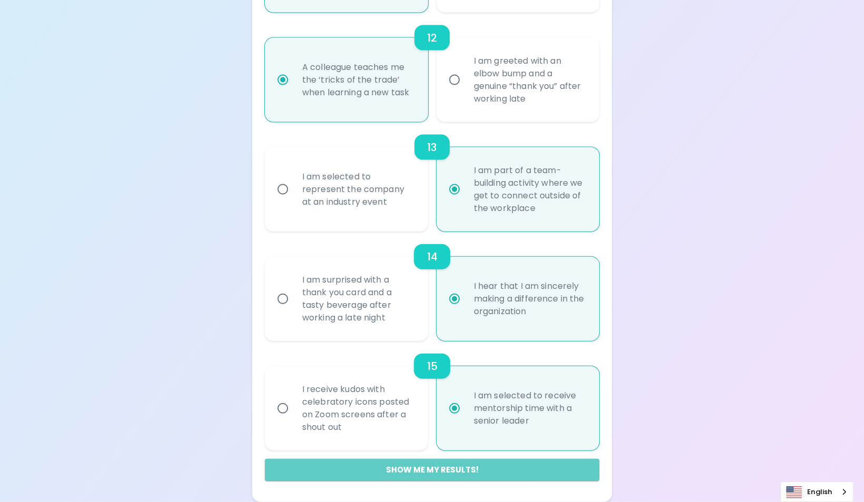
radio input "false"
radio input "true"
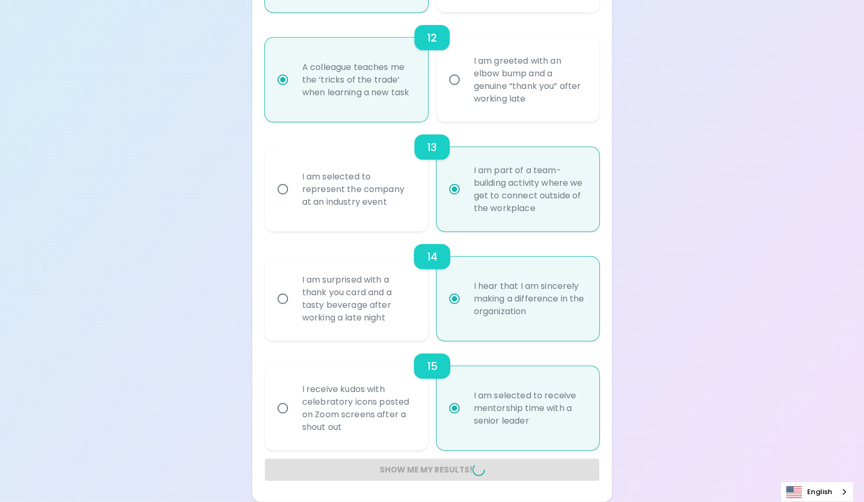
radio input "false"
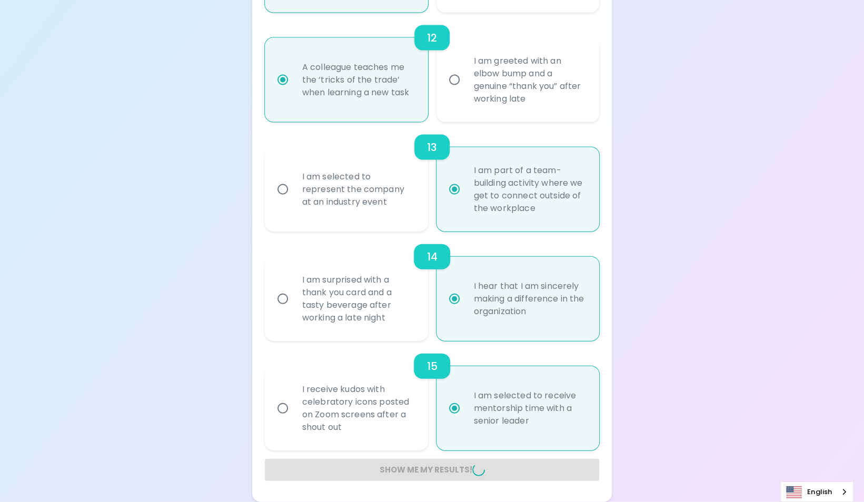
radio input "false"
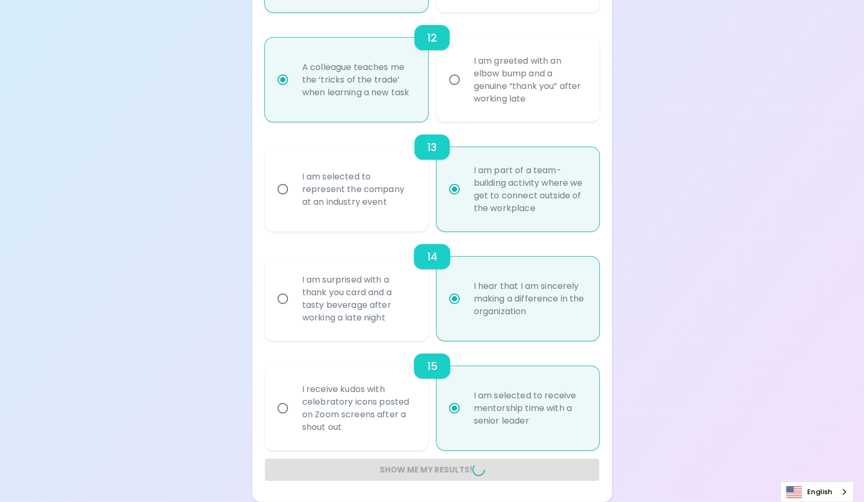
radio input "false"
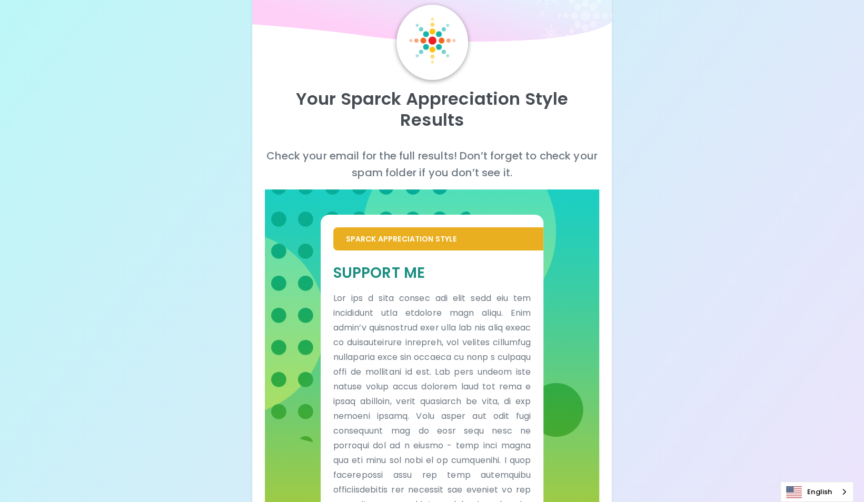
scroll to position [285, 0]
